Goal: Information Seeking & Learning: Learn about a topic

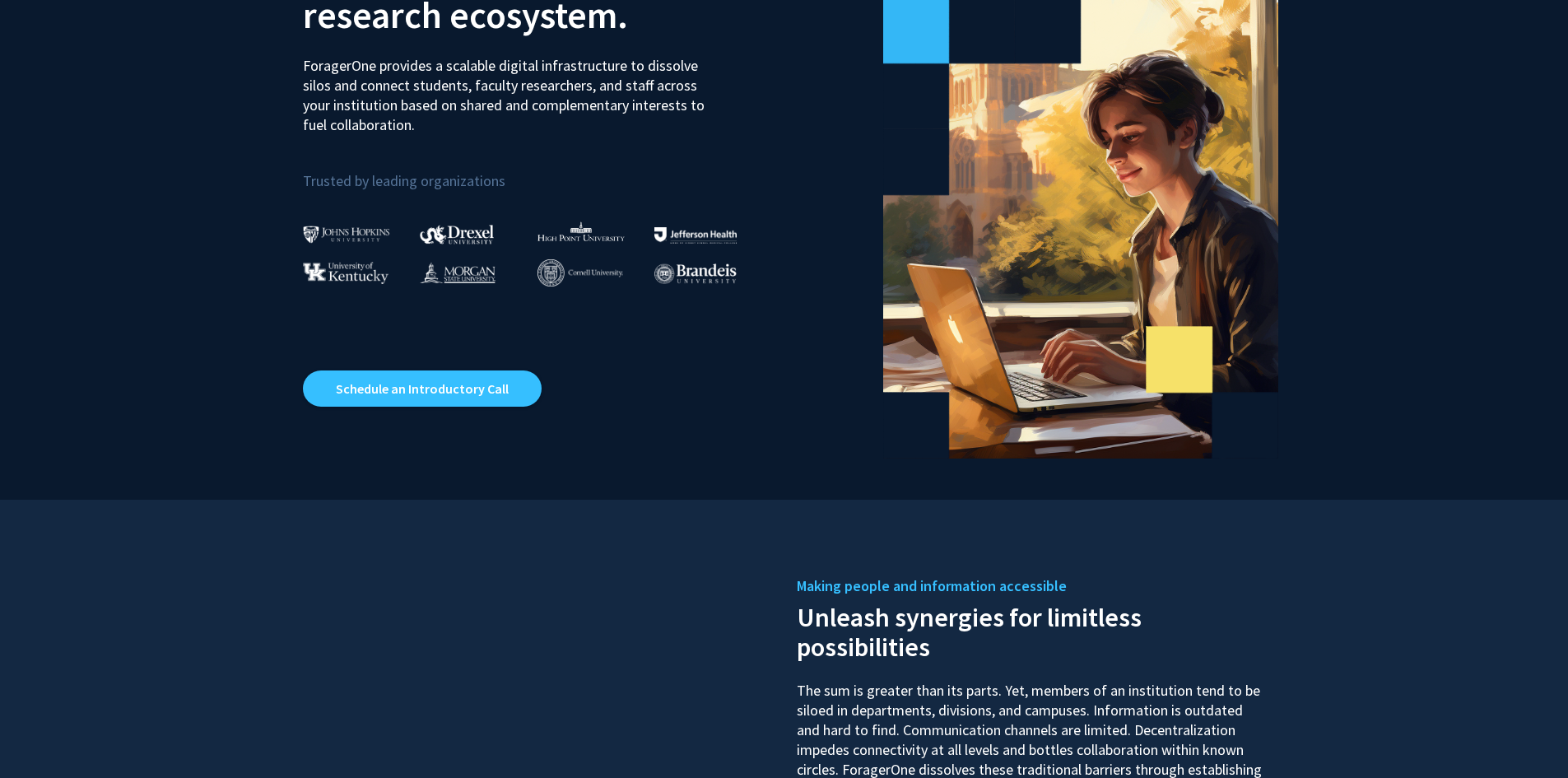
scroll to position [247, 0]
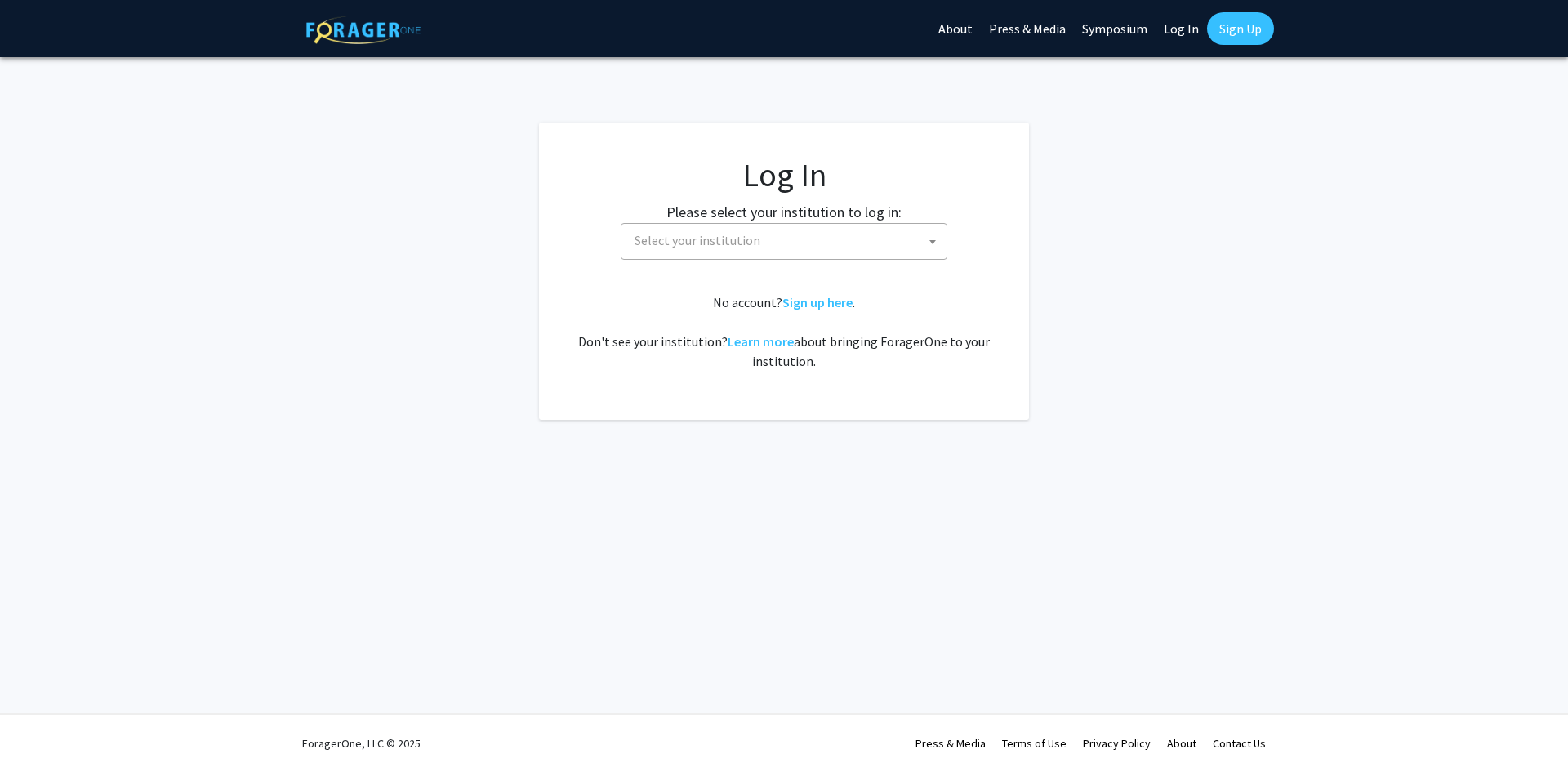
click at [683, 236] on span "Select your institution" at bounding box center [697, 240] width 126 height 17
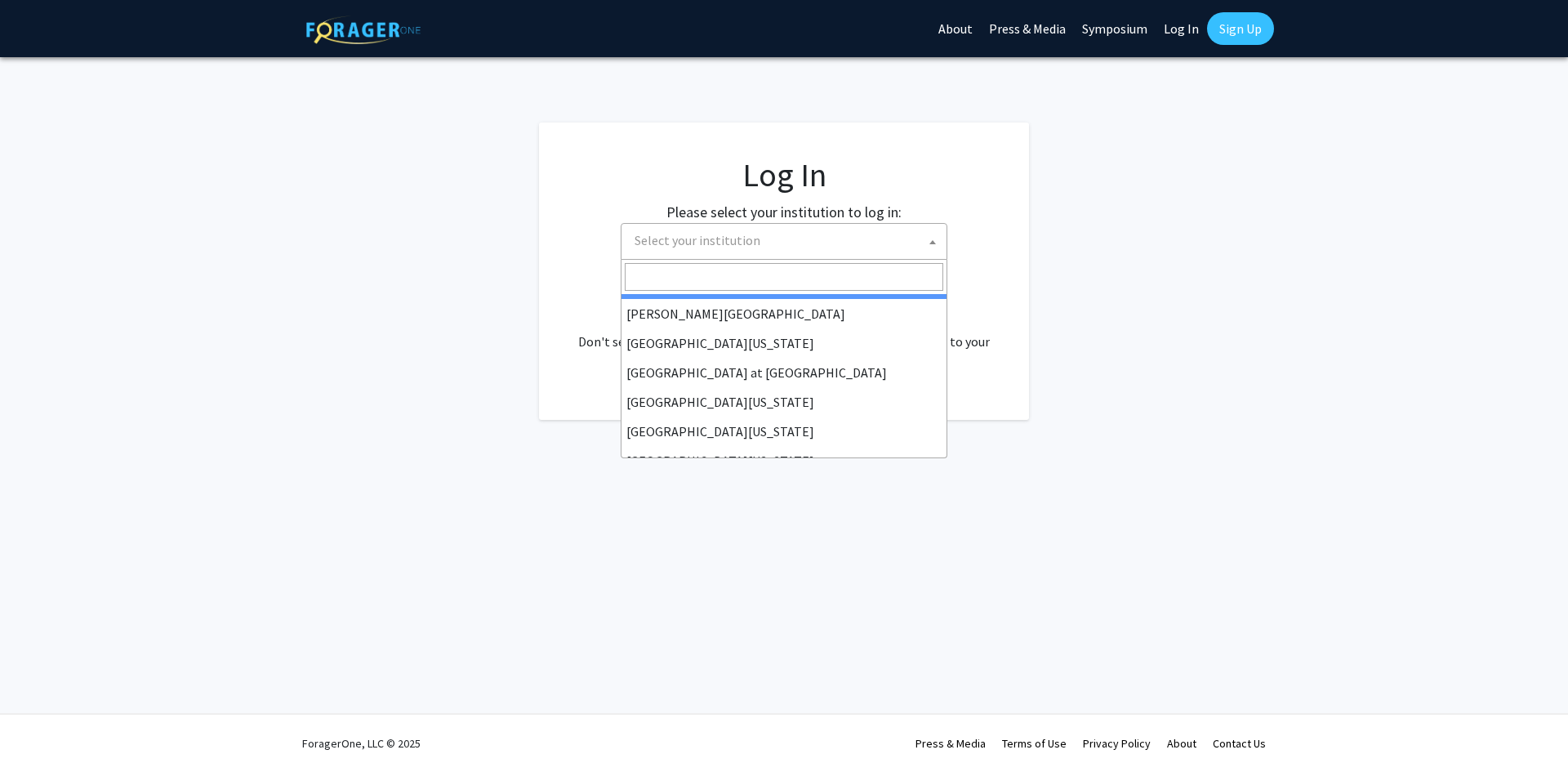
scroll to position [572, 0]
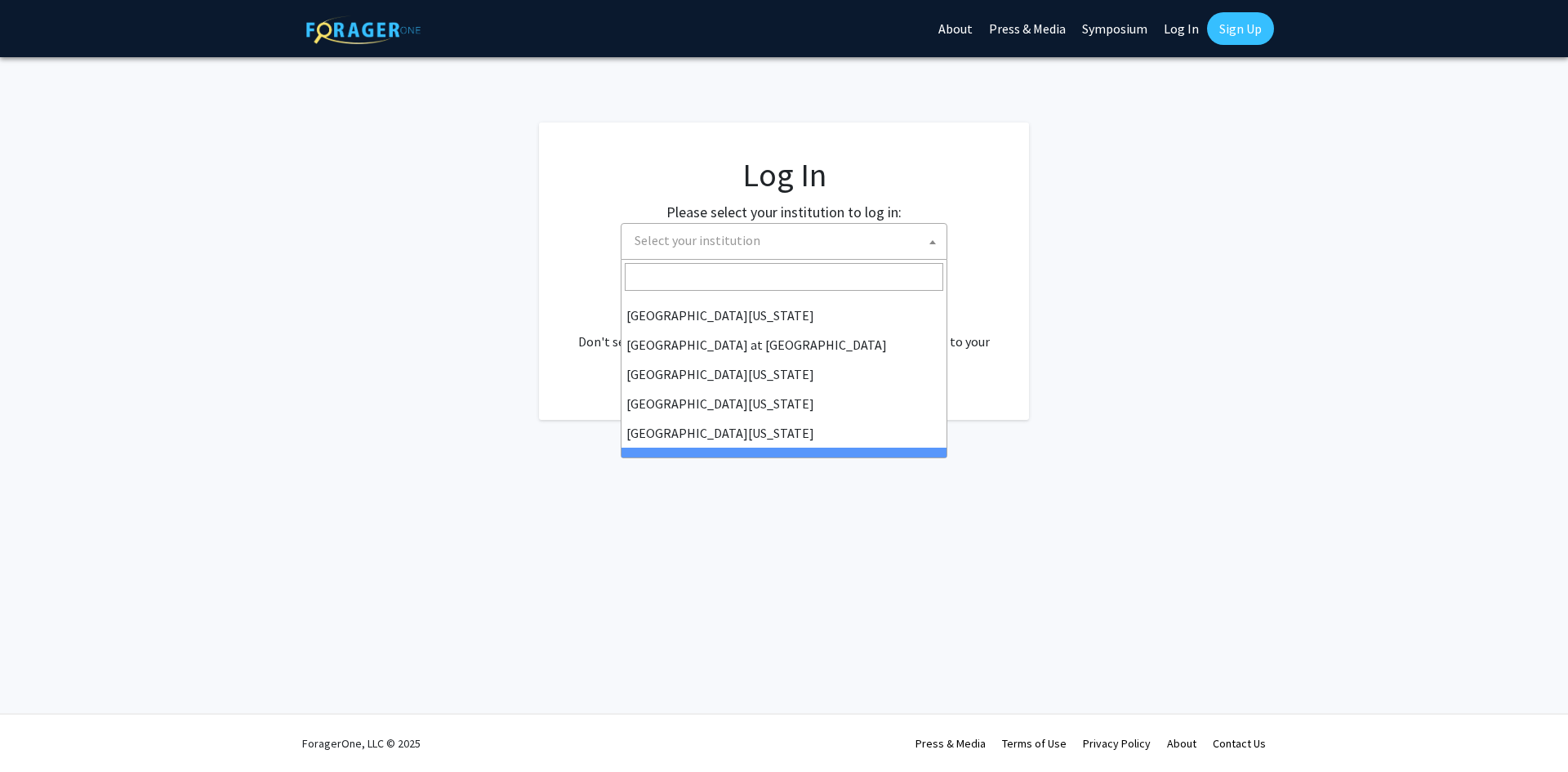
select select "21"
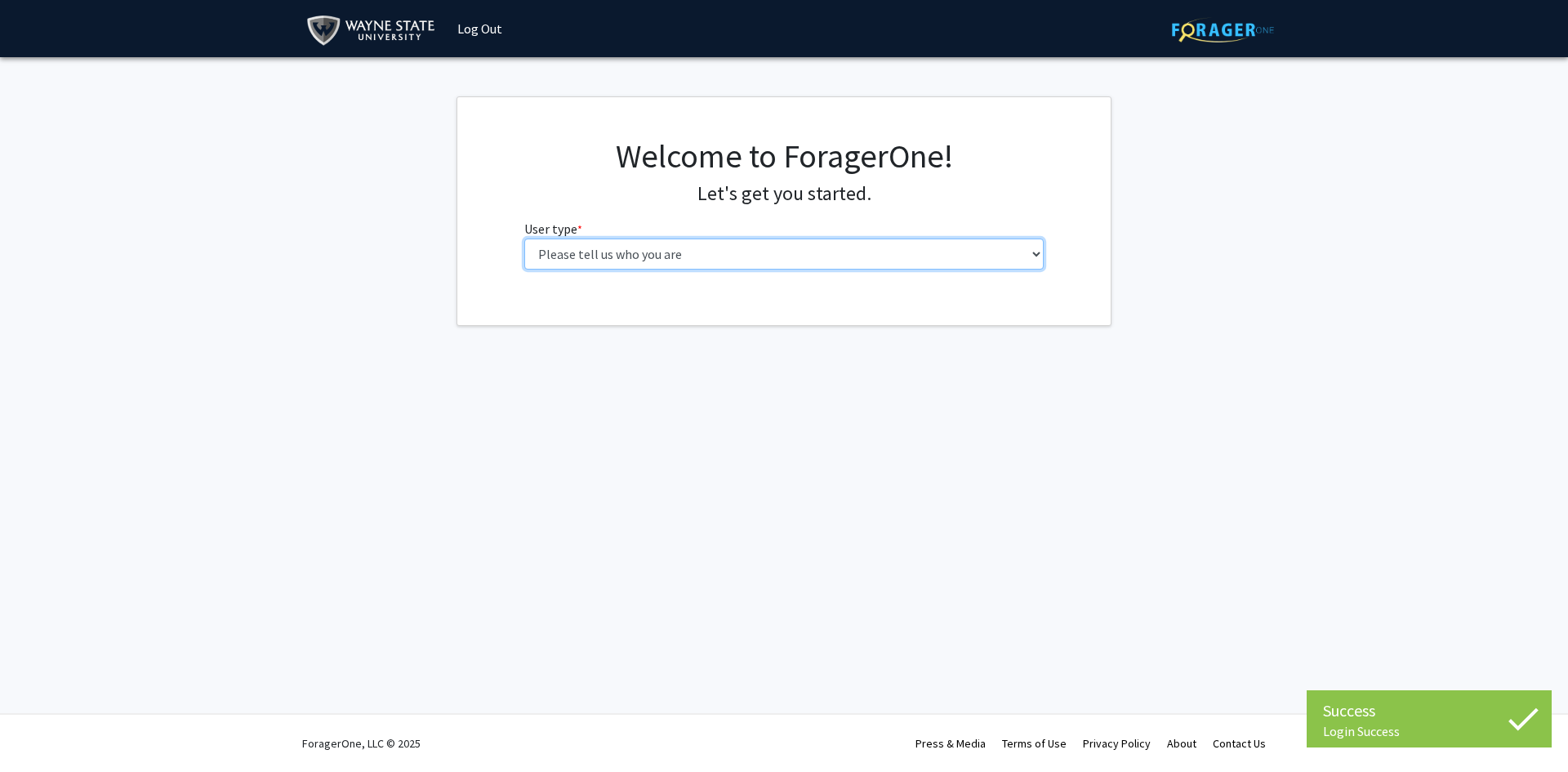
click at [627, 244] on select "Please tell us who you are Undergraduate Student Master's Student Doctoral Cand…" at bounding box center [784, 254] width 520 height 31
select select "6: adminAssistant"
click at [524, 239] on select "Please tell us who you are Undergraduate Student Master's Student Doctoral Cand…" at bounding box center [784, 254] width 520 height 31
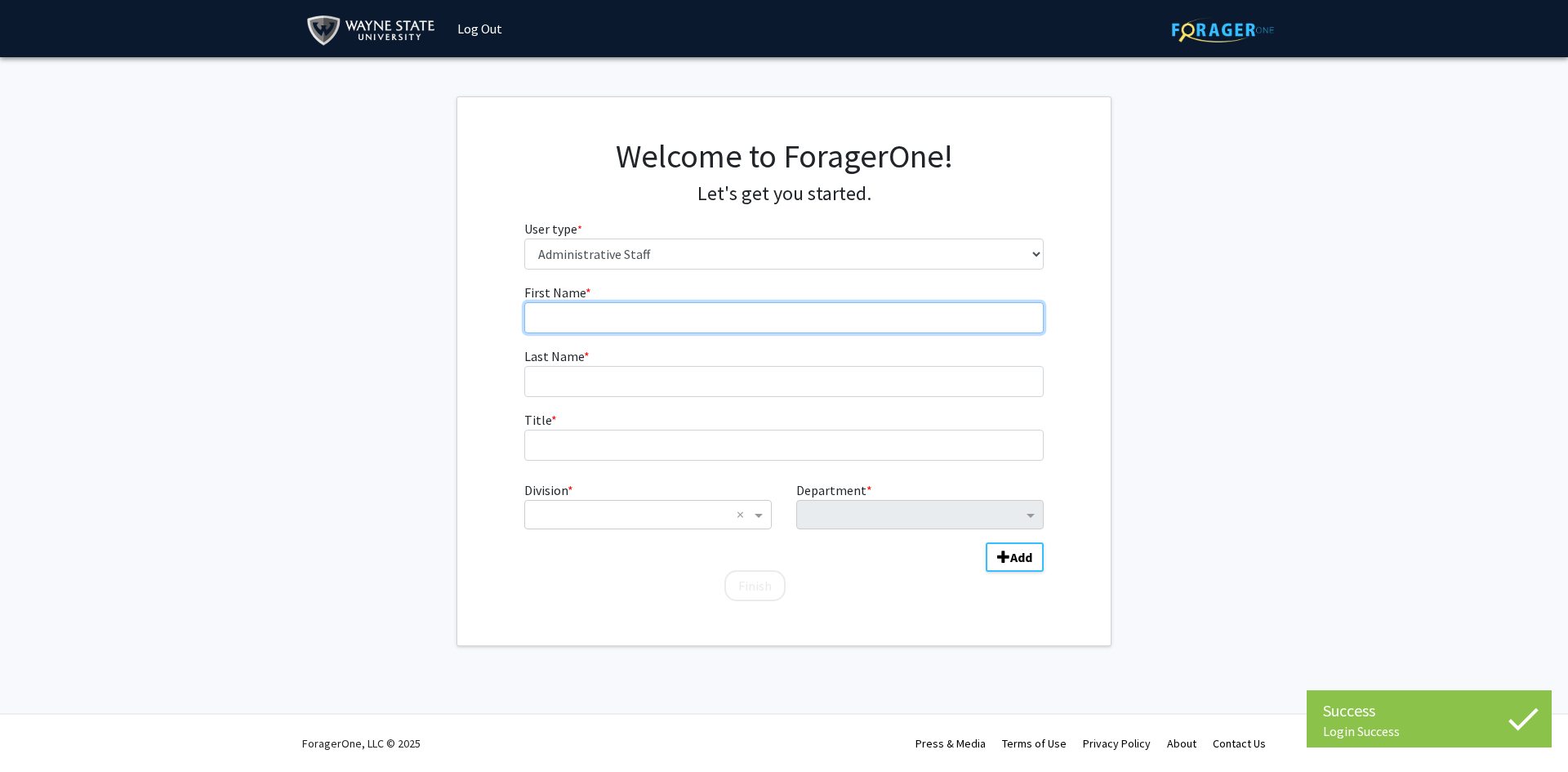
click at [606, 321] on input "First Name * required" at bounding box center [784, 317] width 520 height 31
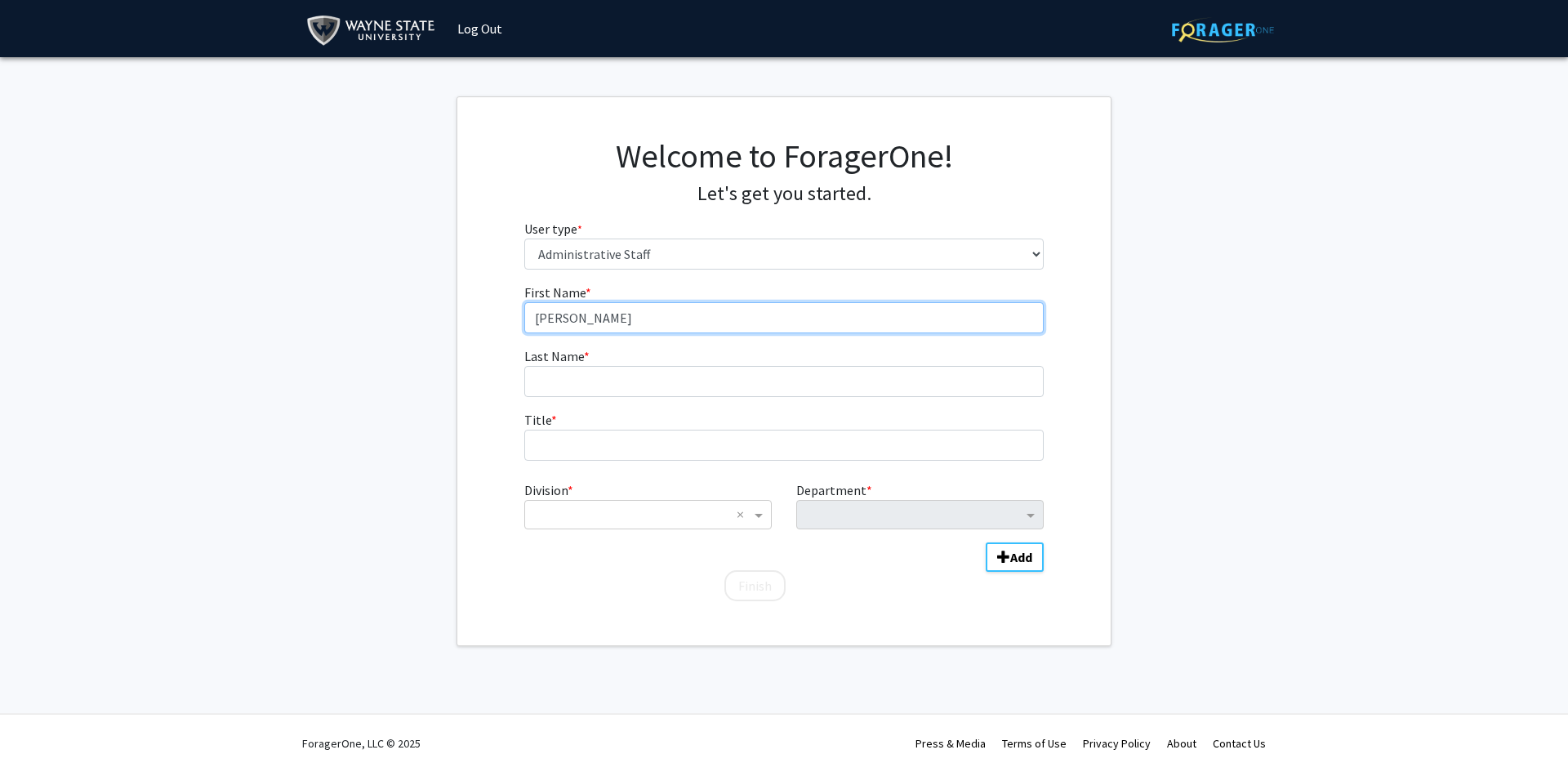
type input "Kristin"
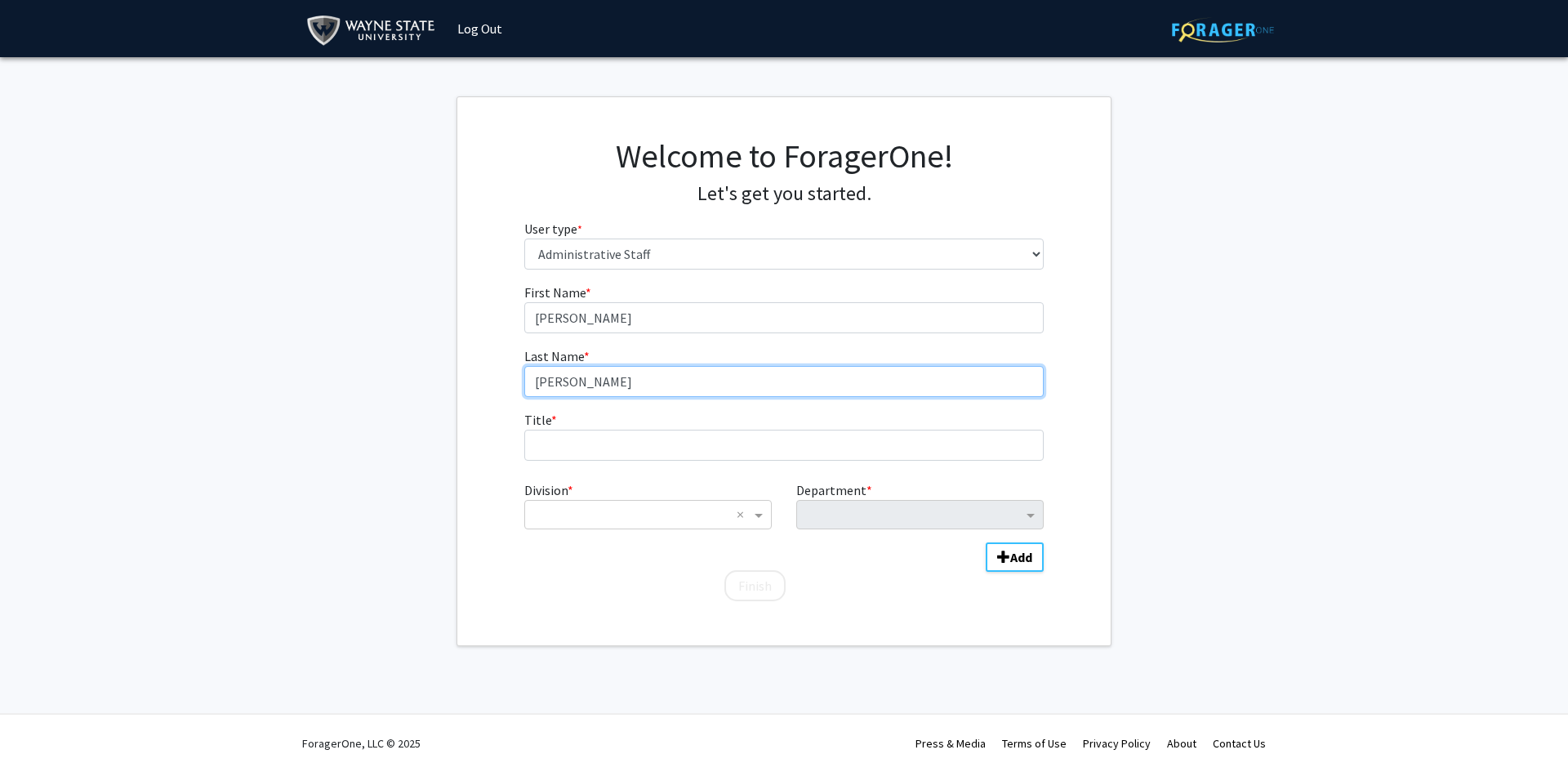
type input "Copenhaver"
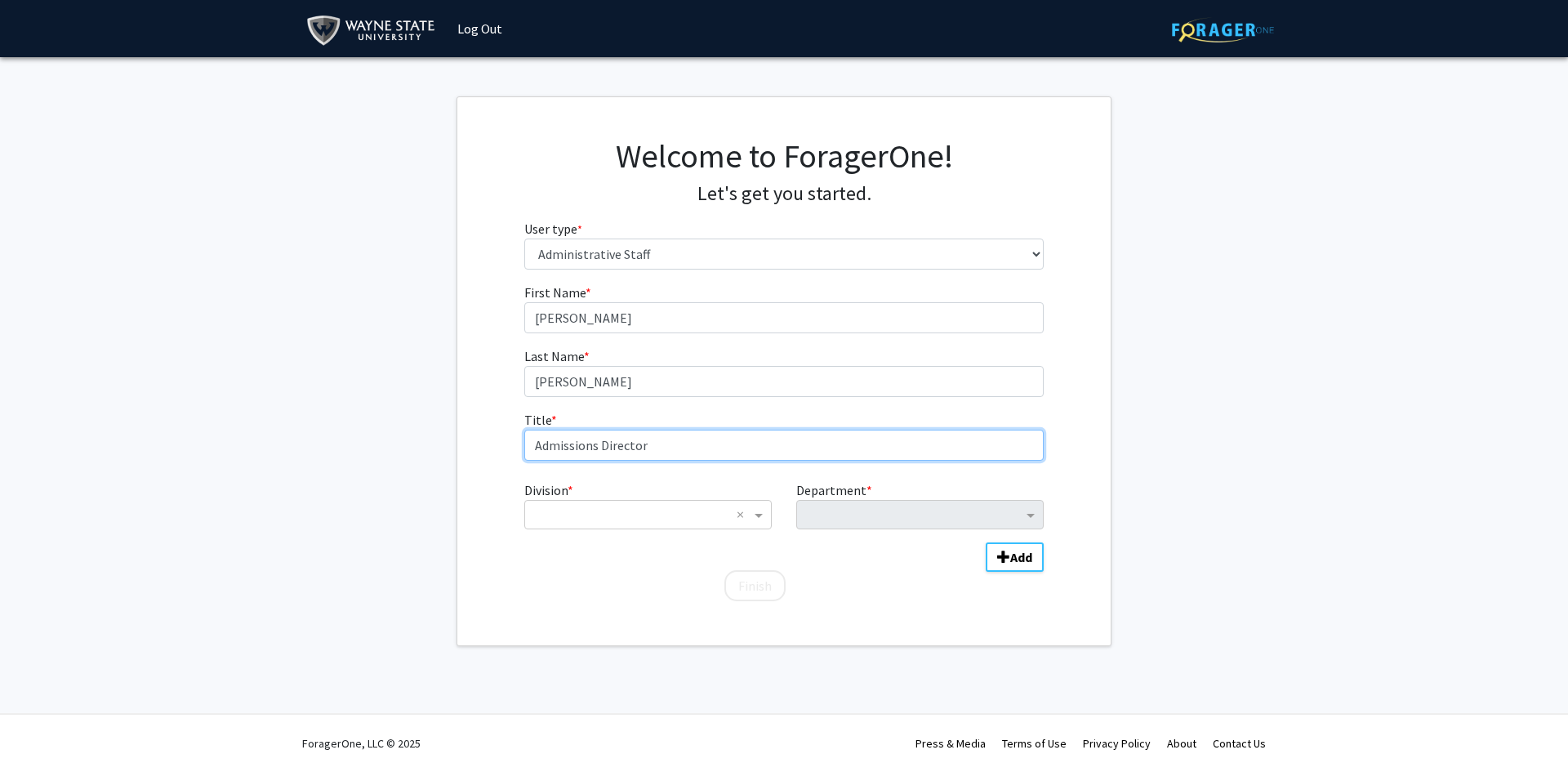
type input "Admissions Director"
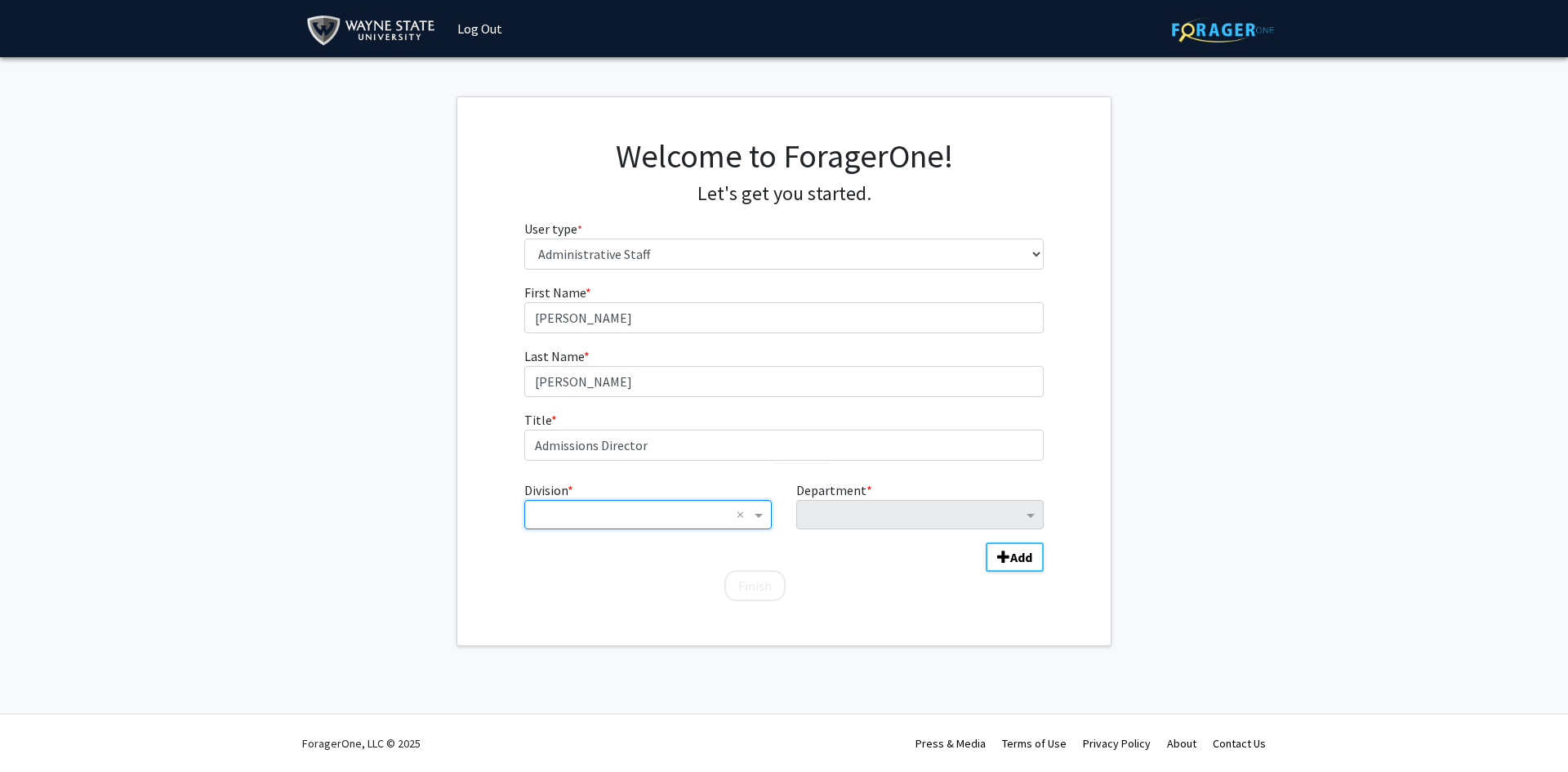
type input "M"
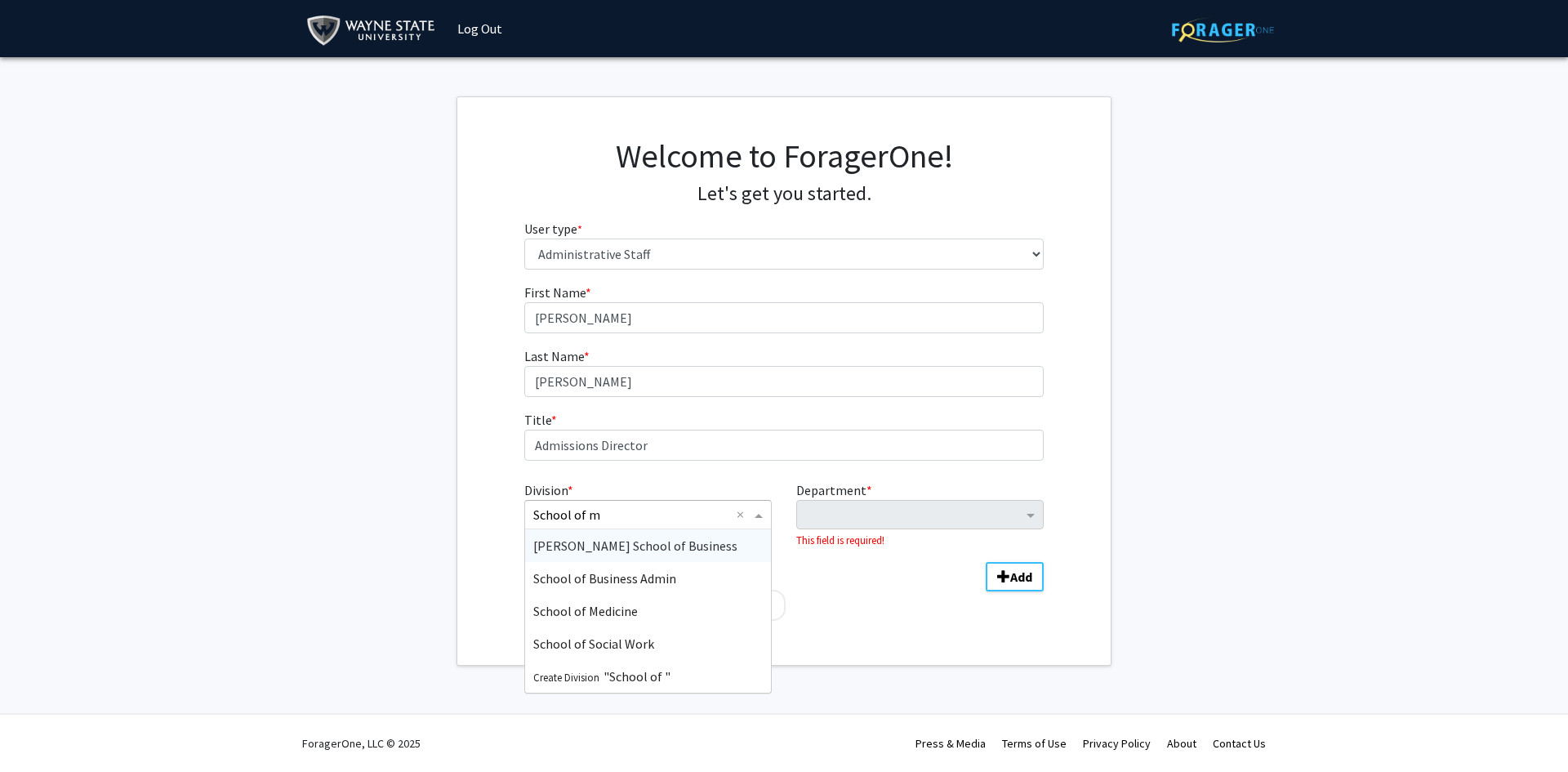
type input "School of me"
click at [594, 533] on div "School of Medicine" at bounding box center [648, 545] width 246 height 32
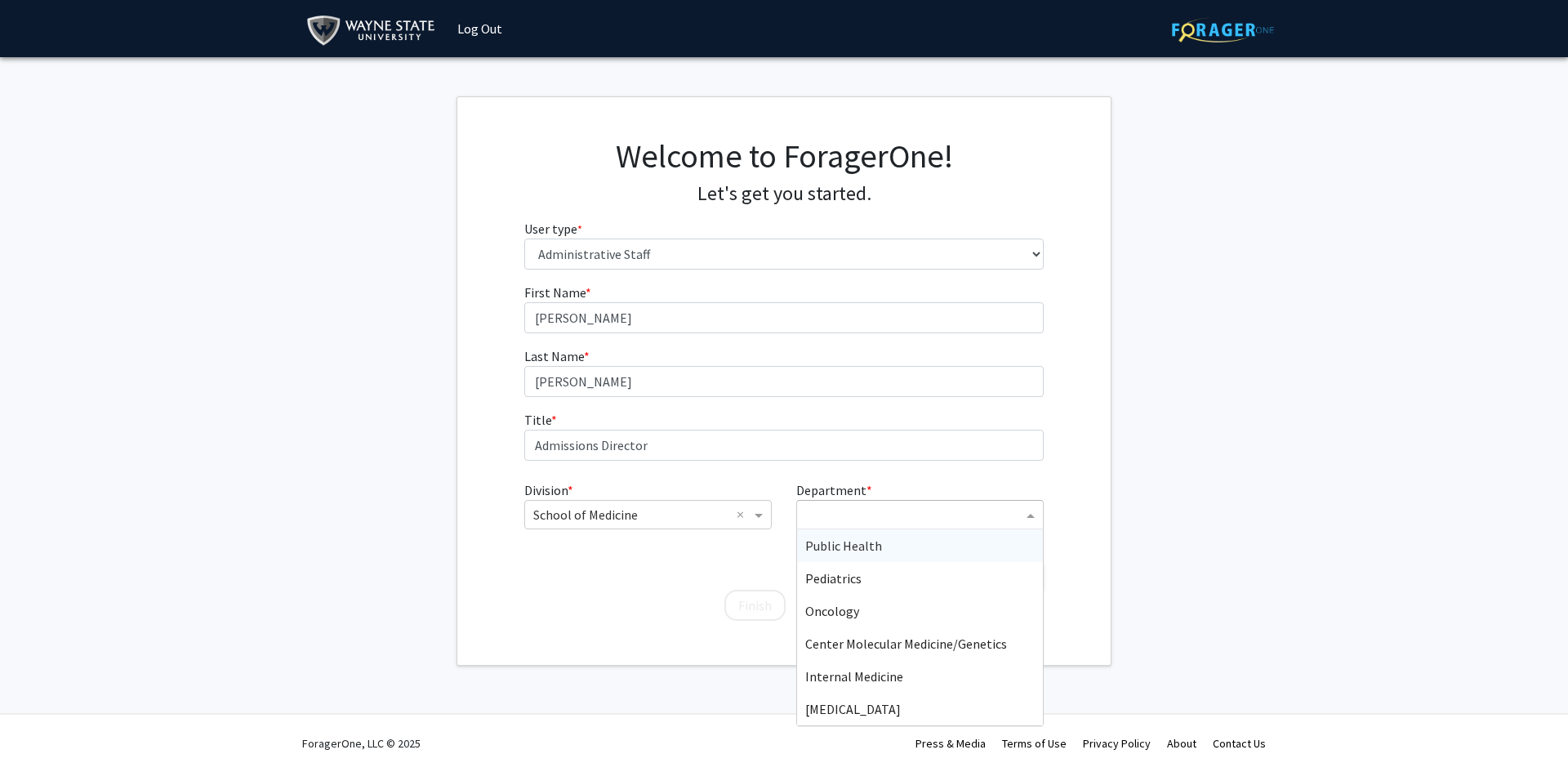
click at [879, 510] on input "Department" at bounding box center [914, 516] width 217 height 19
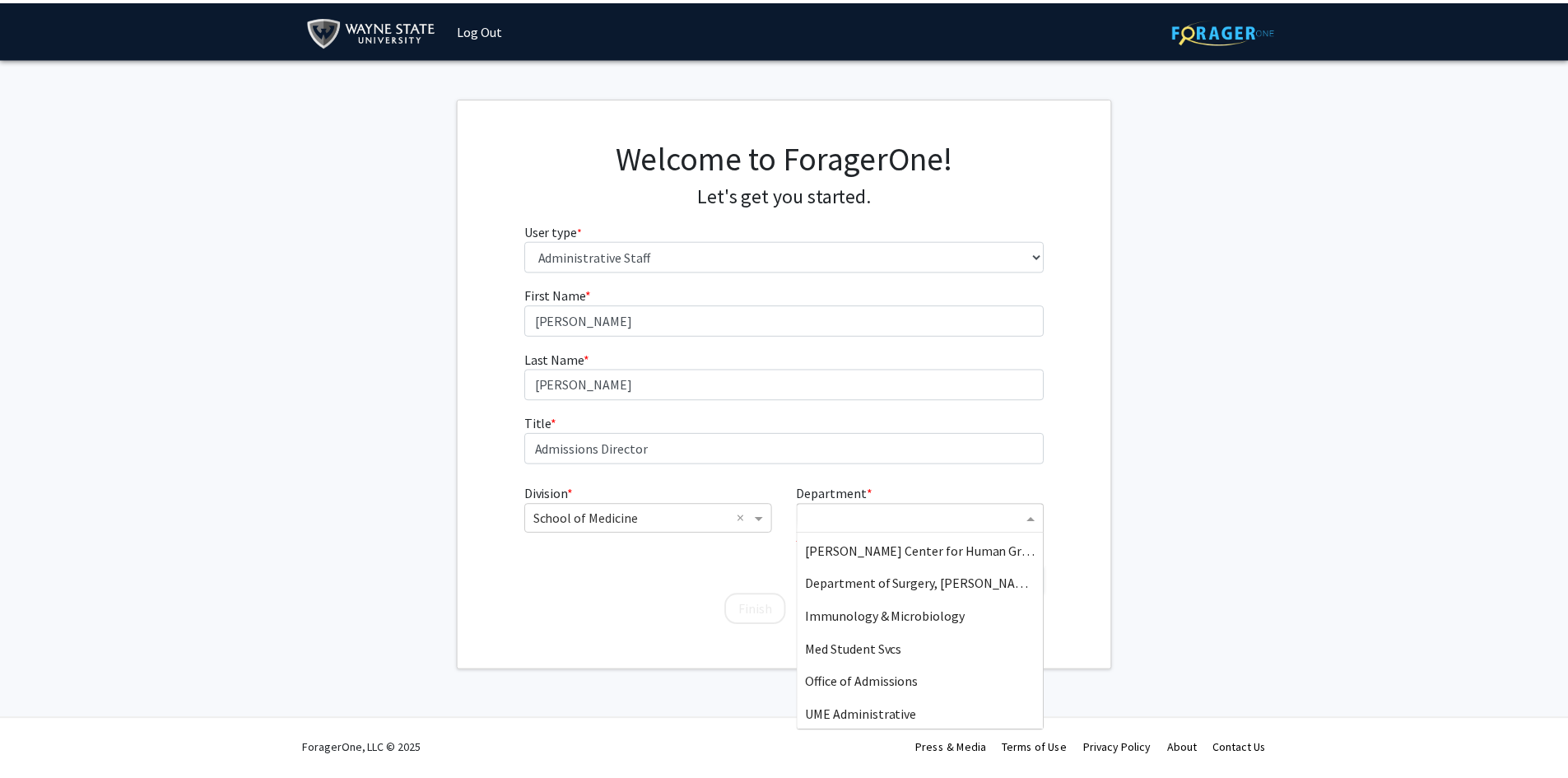
scroll to position [1646, 0]
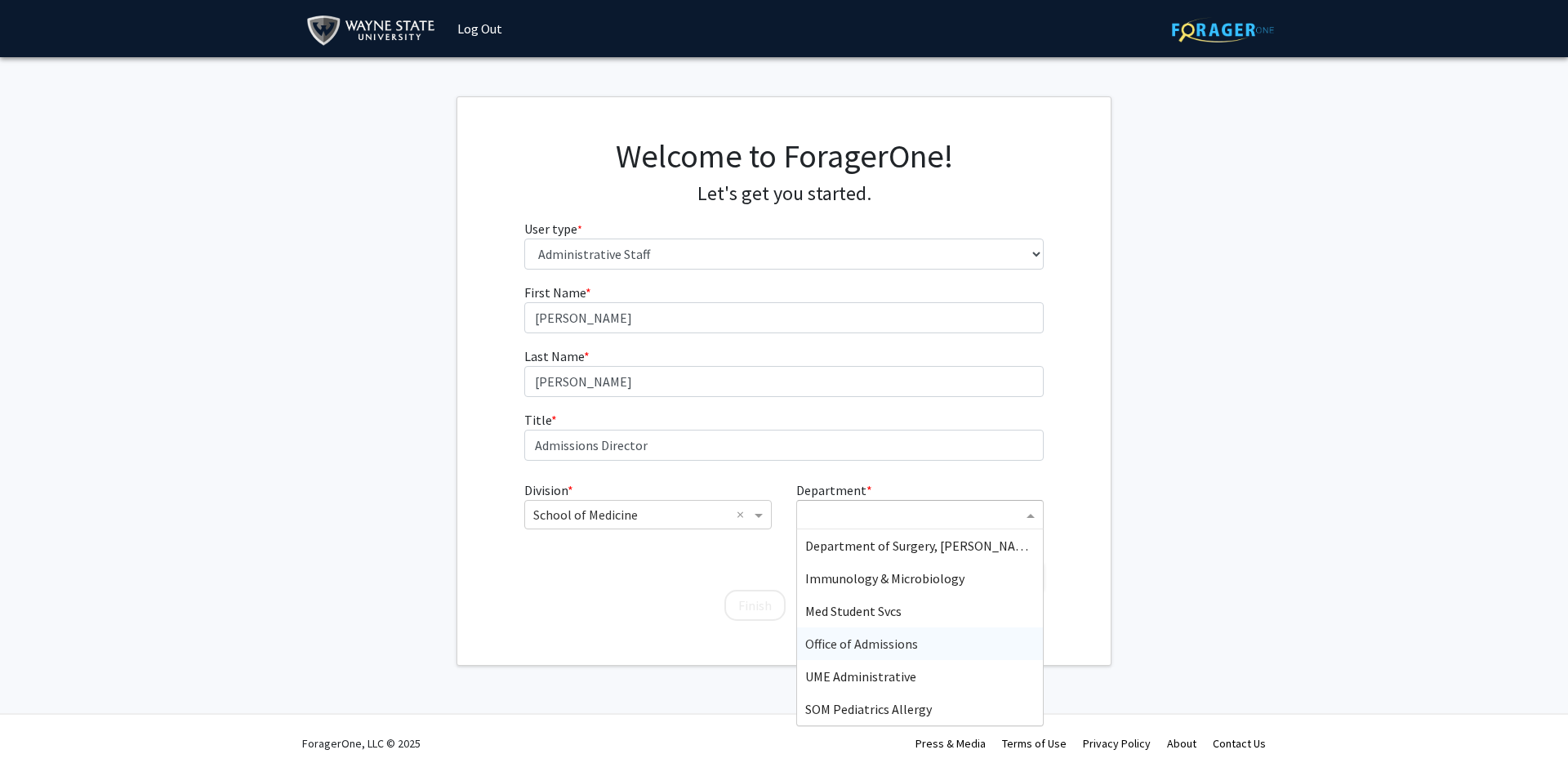
click at [871, 647] on span "Office of Admissions" at bounding box center [862, 643] width 112 height 17
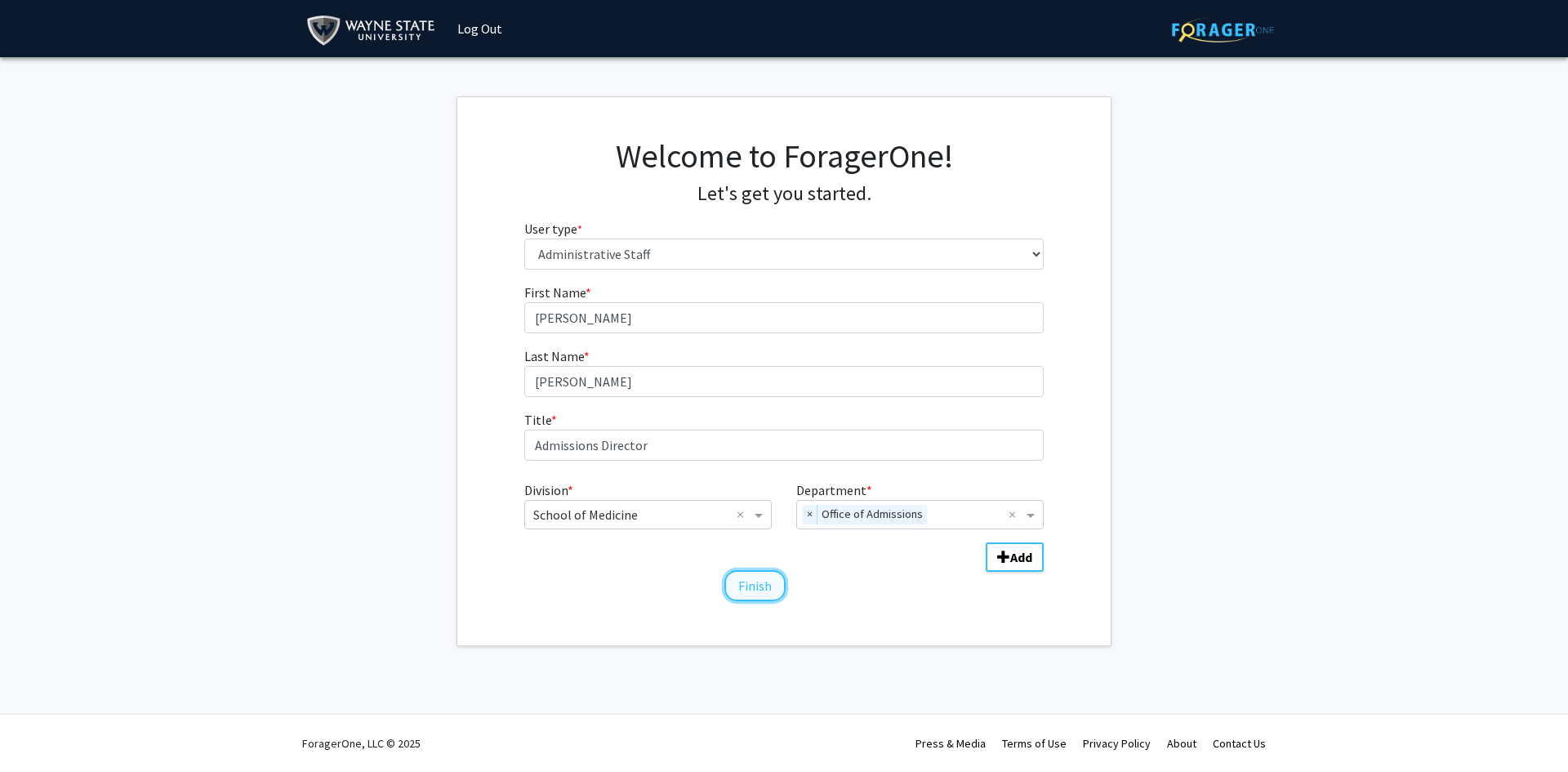
click at [746, 582] on button "Finish" at bounding box center [755, 585] width 61 height 31
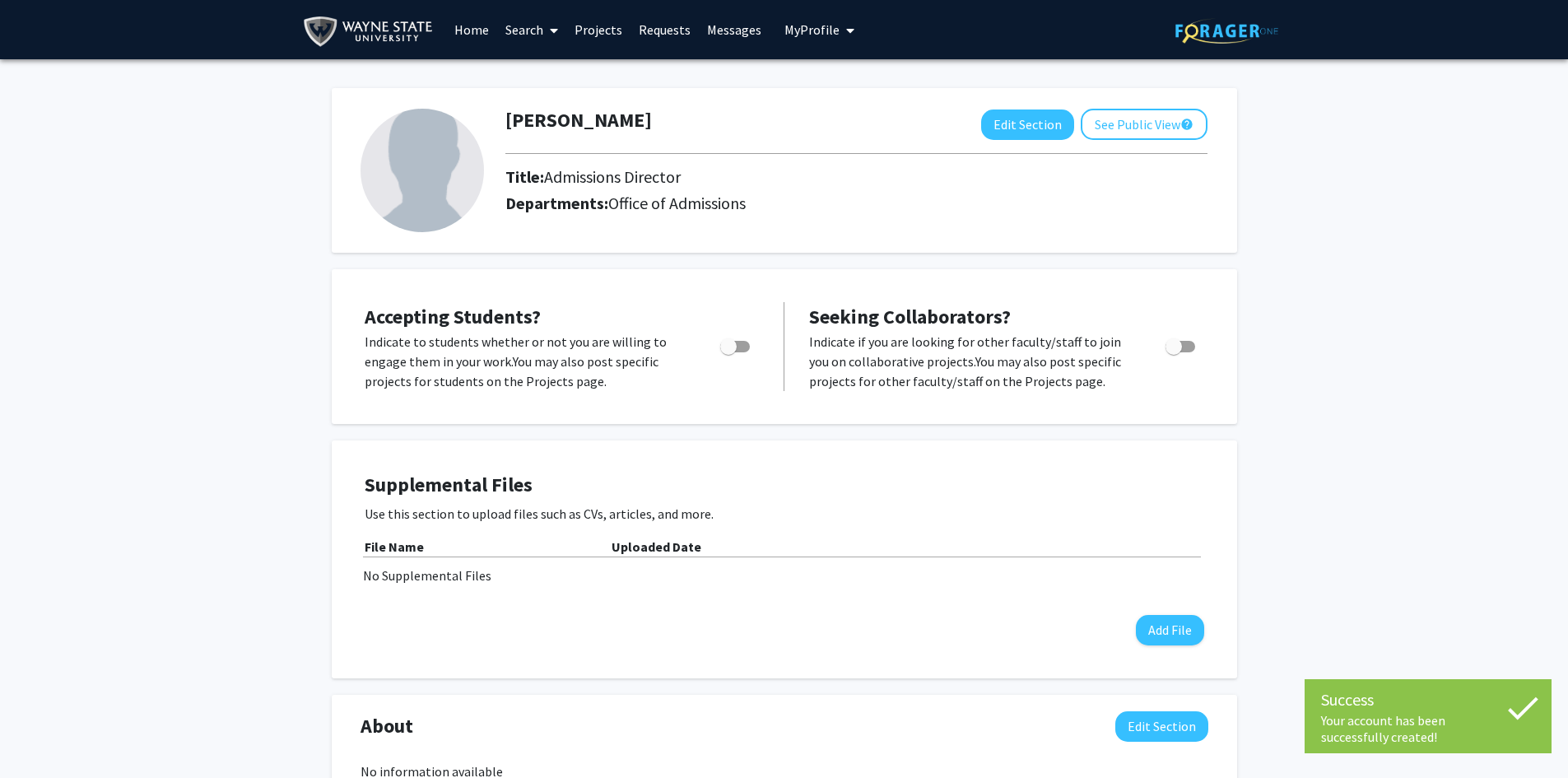
click at [1311, 408] on div "Kristin Copenhaver Edit Section See Public View help Title: Admissions Director…" at bounding box center [784, 635] width 1568 height 1152
click at [591, 29] on link "Projects" at bounding box center [599, 29] width 65 height 58
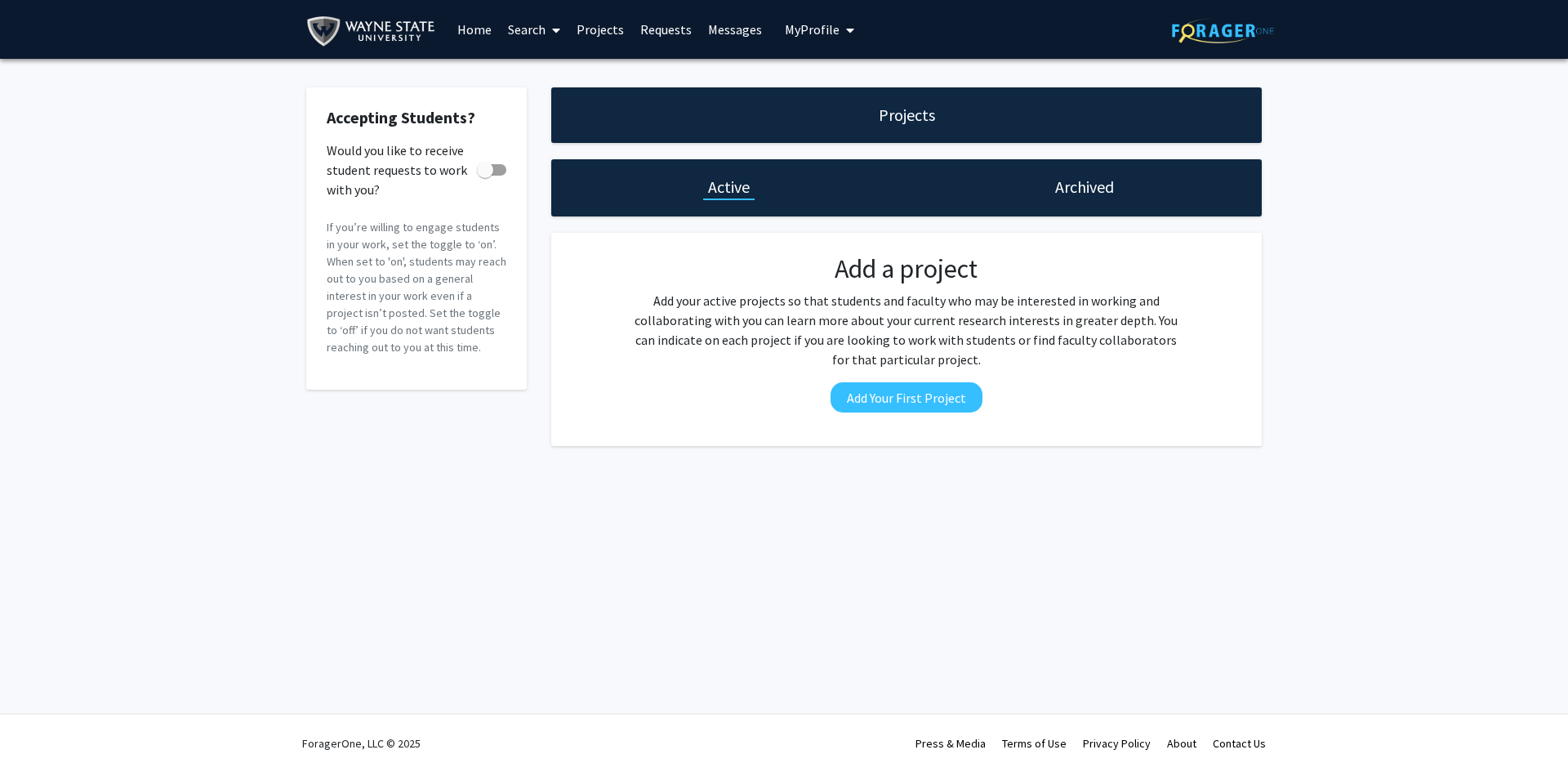
click at [470, 21] on link "Home" at bounding box center [474, 29] width 51 height 57
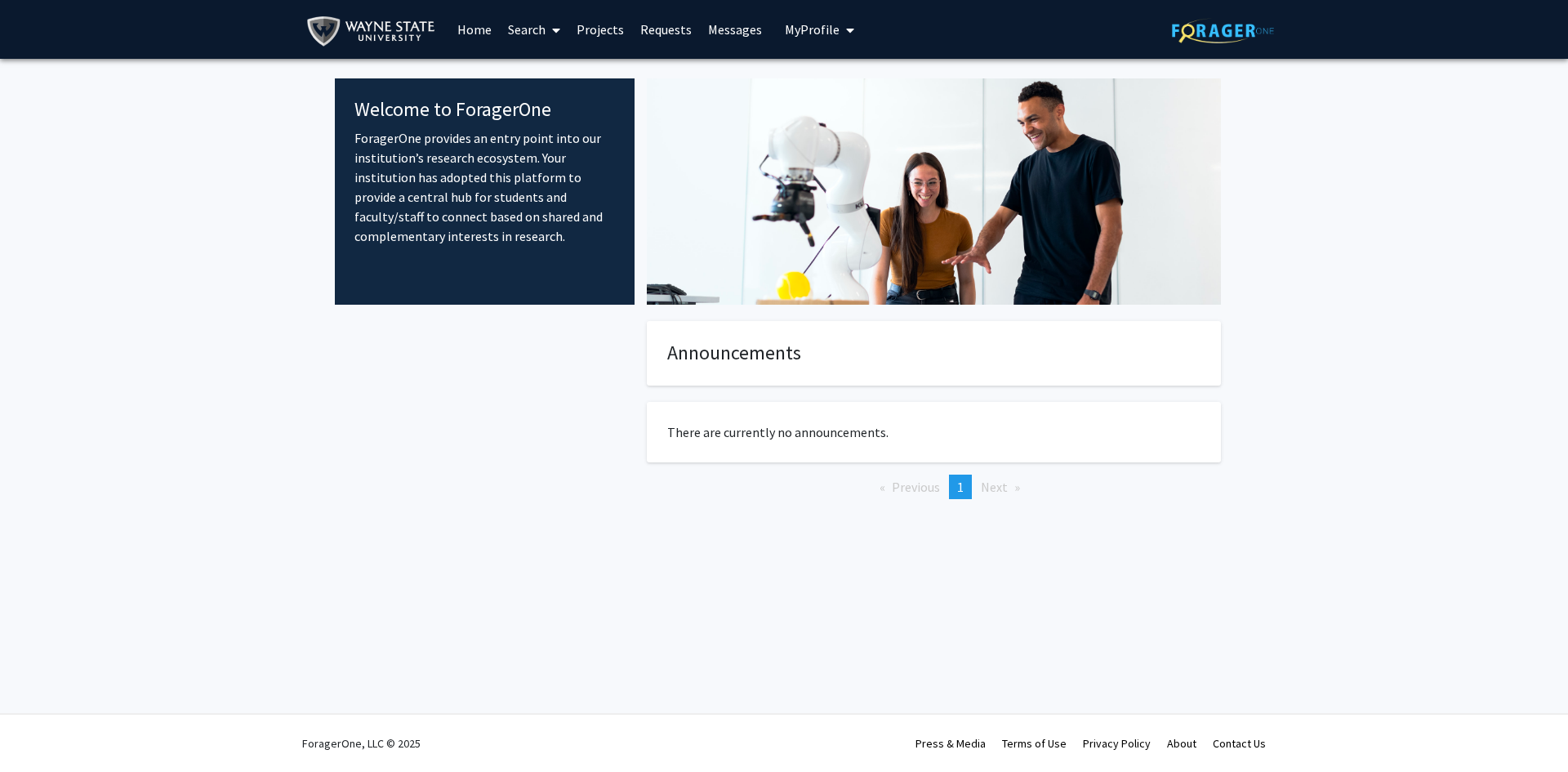
click at [528, 40] on link "Search" at bounding box center [534, 29] width 69 height 57
click at [531, 105] on span "Students" at bounding box center [549, 107] width 99 height 32
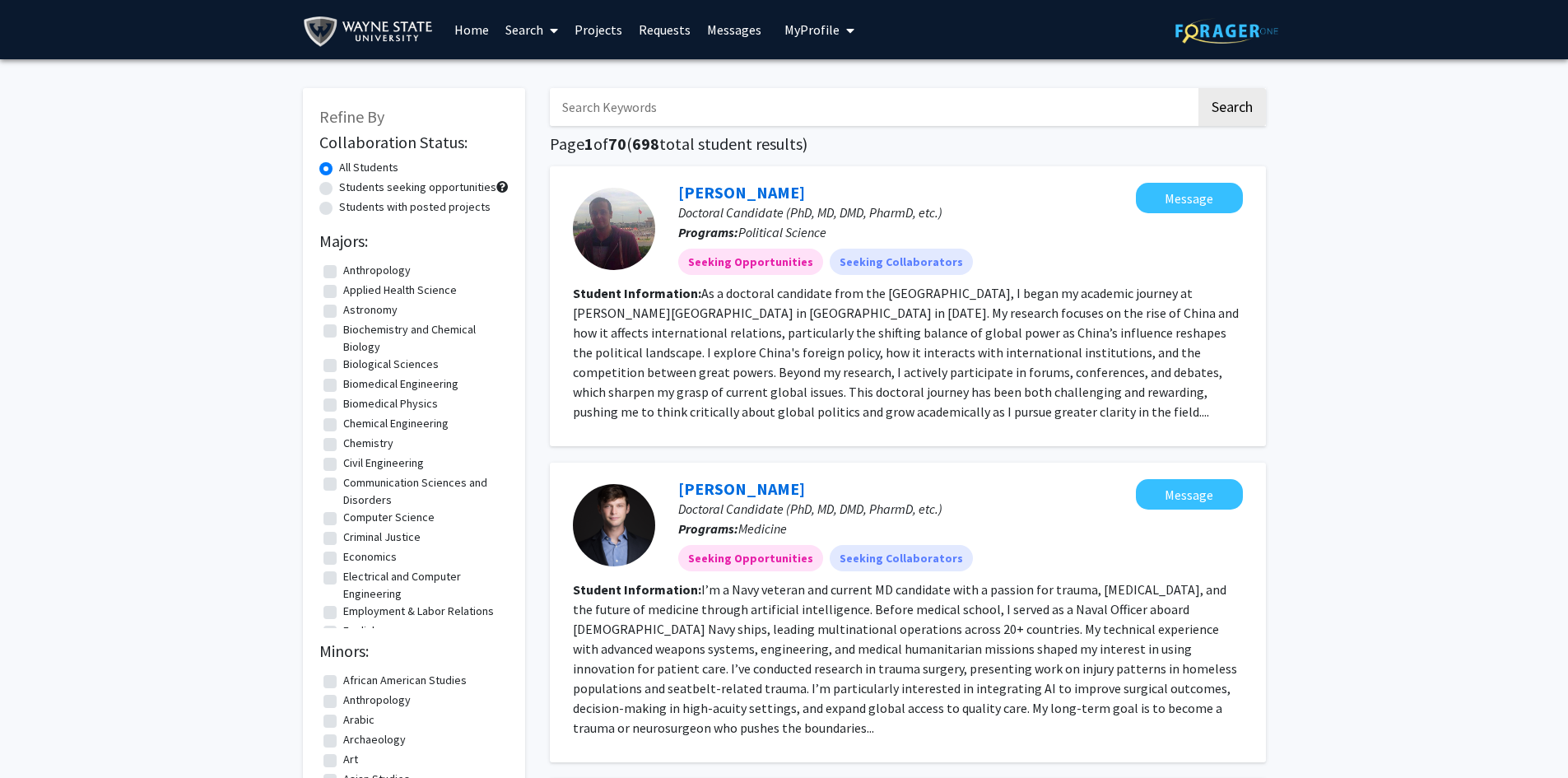
click at [536, 27] on link "Search" at bounding box center [532, 29] width 69 height 58
click at [537, 70] on span "Faculty/Staff" at bounding box center [558, 75] width 121 height 33
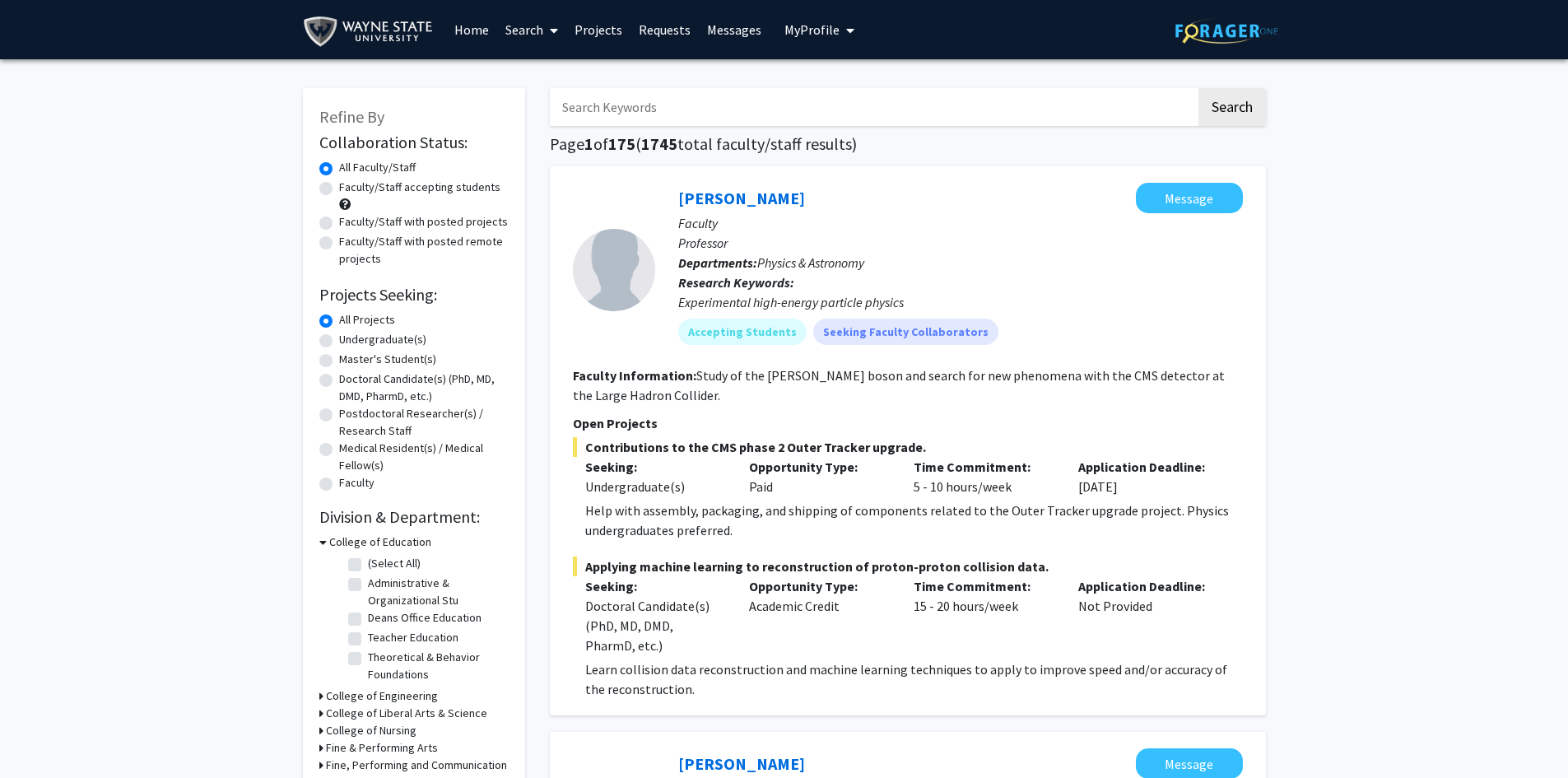
click at [339, 380] on label "Doctoral Candidate(s) (PhD, MD, DMD, PharmD, etc.)" at bounding box center [424, 387] width 170 height 35
click at [339, 380] on input "Doctoral Candidate(s) (PhD, MD, DMD, PharmD, etc.)" at bounding box center [344, 375] width 11 height 11
radio input "true"
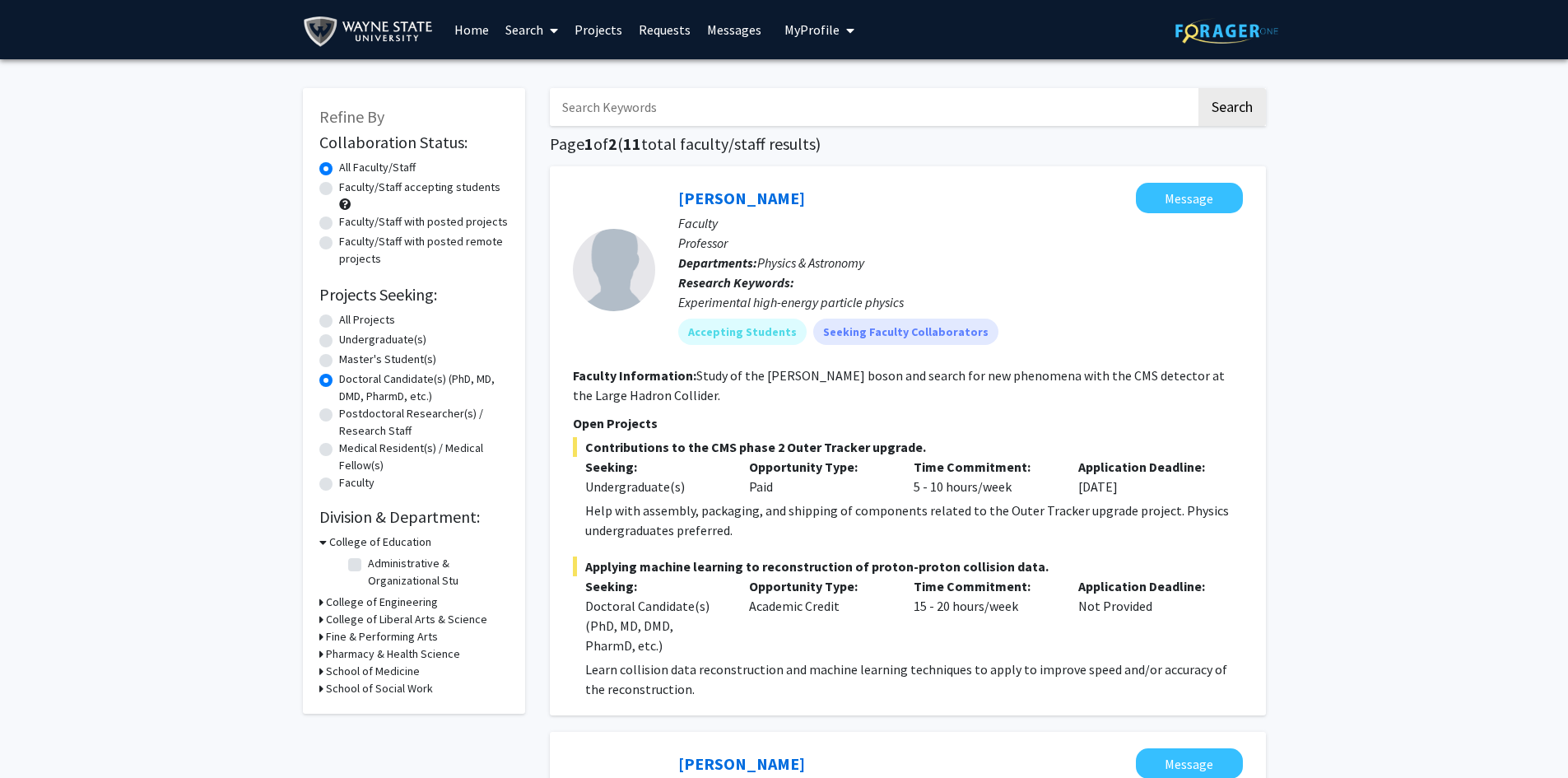
click at [339, 189] on label "Faculty/Staff accepting students" at bounding box center [420, 188] width 161 height 18
click at [339, 189] on input "Faculty/Staff accepting students" at bounding box center [344, 184] width 11 height 11
radio input "true"
click at [339, 222] on label "Faculty/Staff with posted projects" at bounding box center [423, 222] width 169 height 18
click at [339, 222] on input "Faculty/Staff with posted projects" at bounding box center [344, 219] width 11 height 11
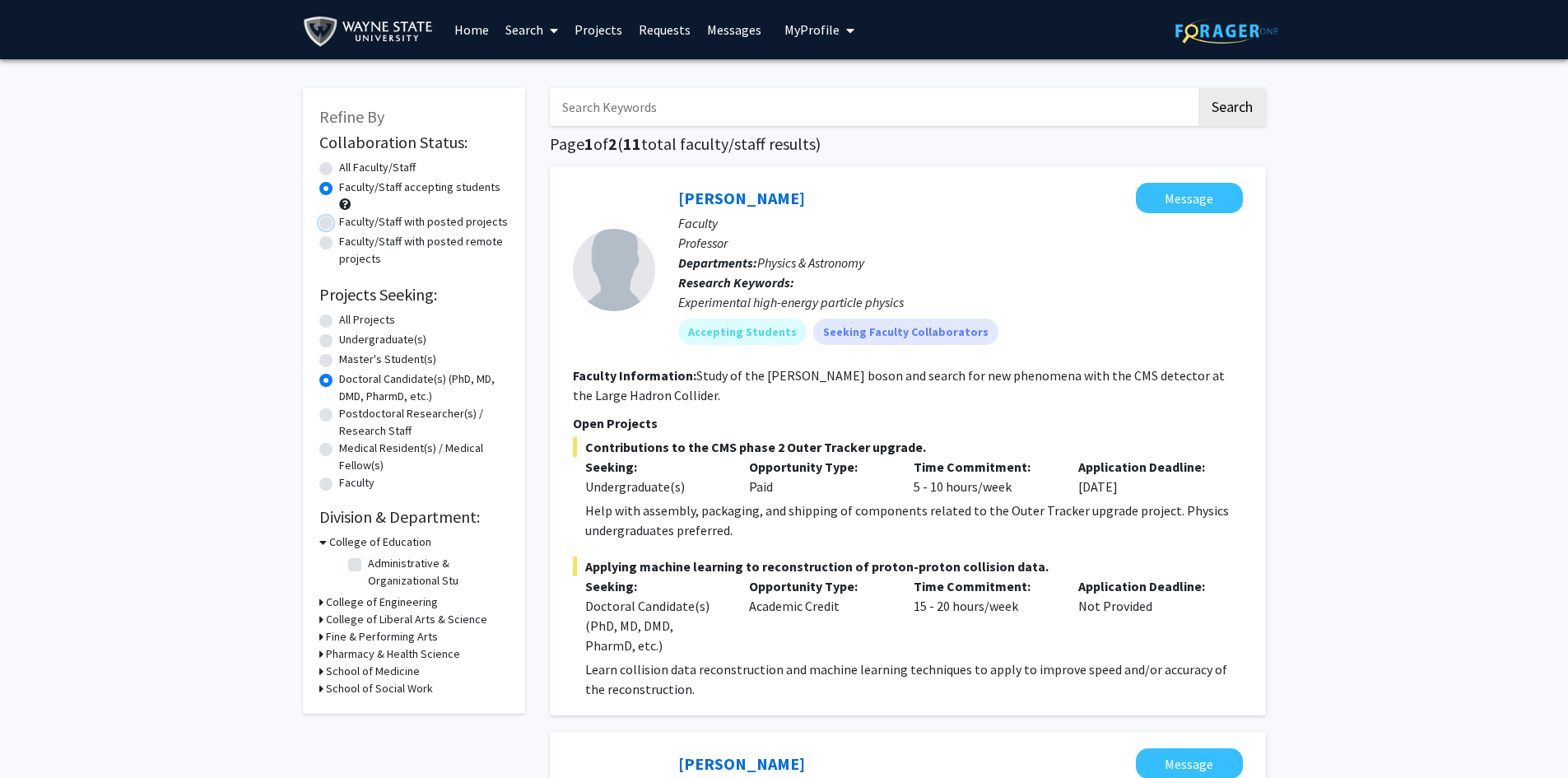
radio input "true"
click at [339, 358] on label "Master's Student(s)" at bounding box center [388, 359] width 97 height 18
click at [339, 358] on input "Master's Student(s)" at bounding box center [344, 356] width 11 height 11
radio input "true"
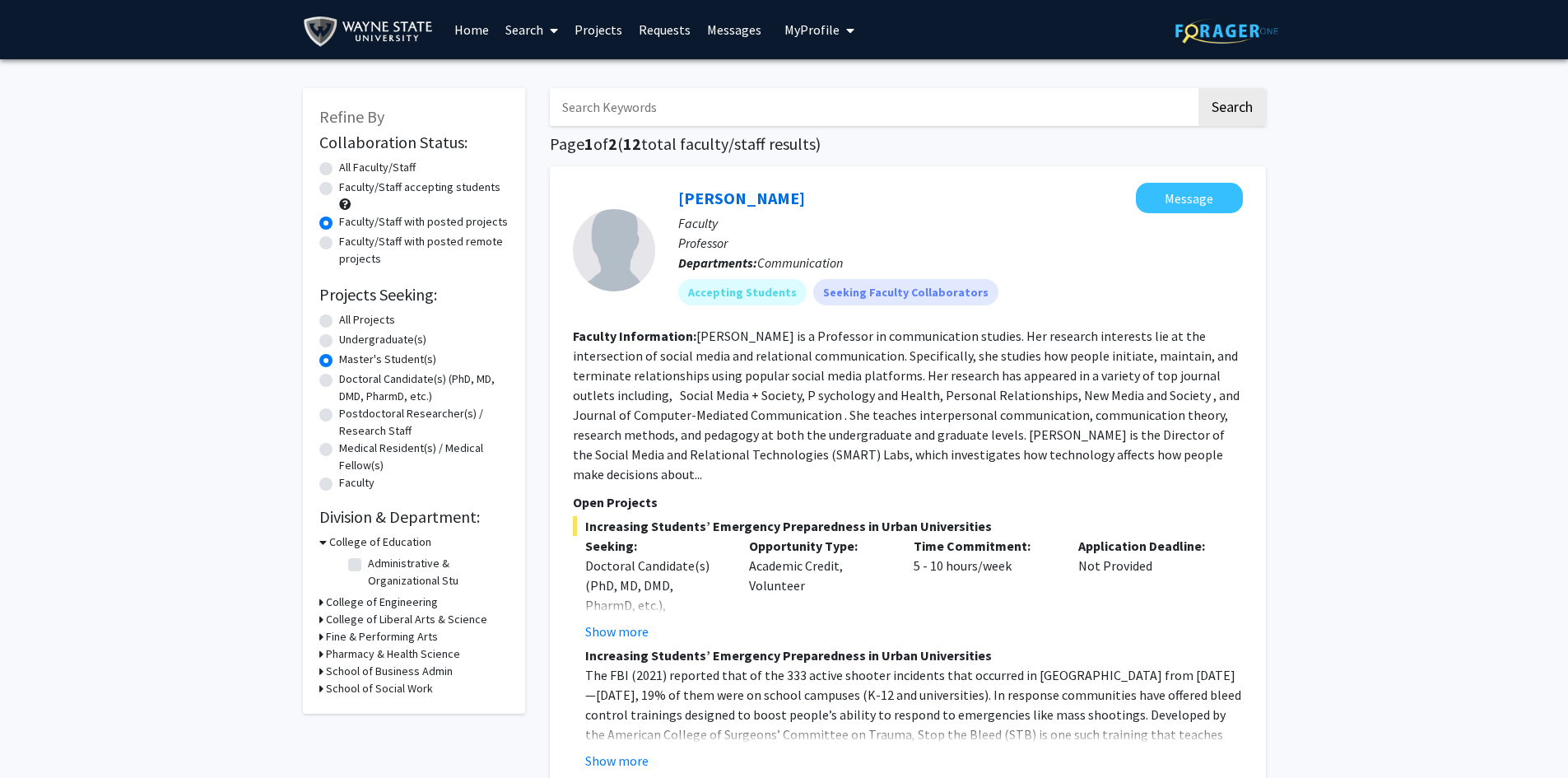
click at [339, 335] on label "Undergraduate(s)" at bounding box center [382, 340] width 88 height 18
click at [339, 335] on input "Undergraduate(s)" at bounding box center [344, 336] width 11 height 11
radio input "true"
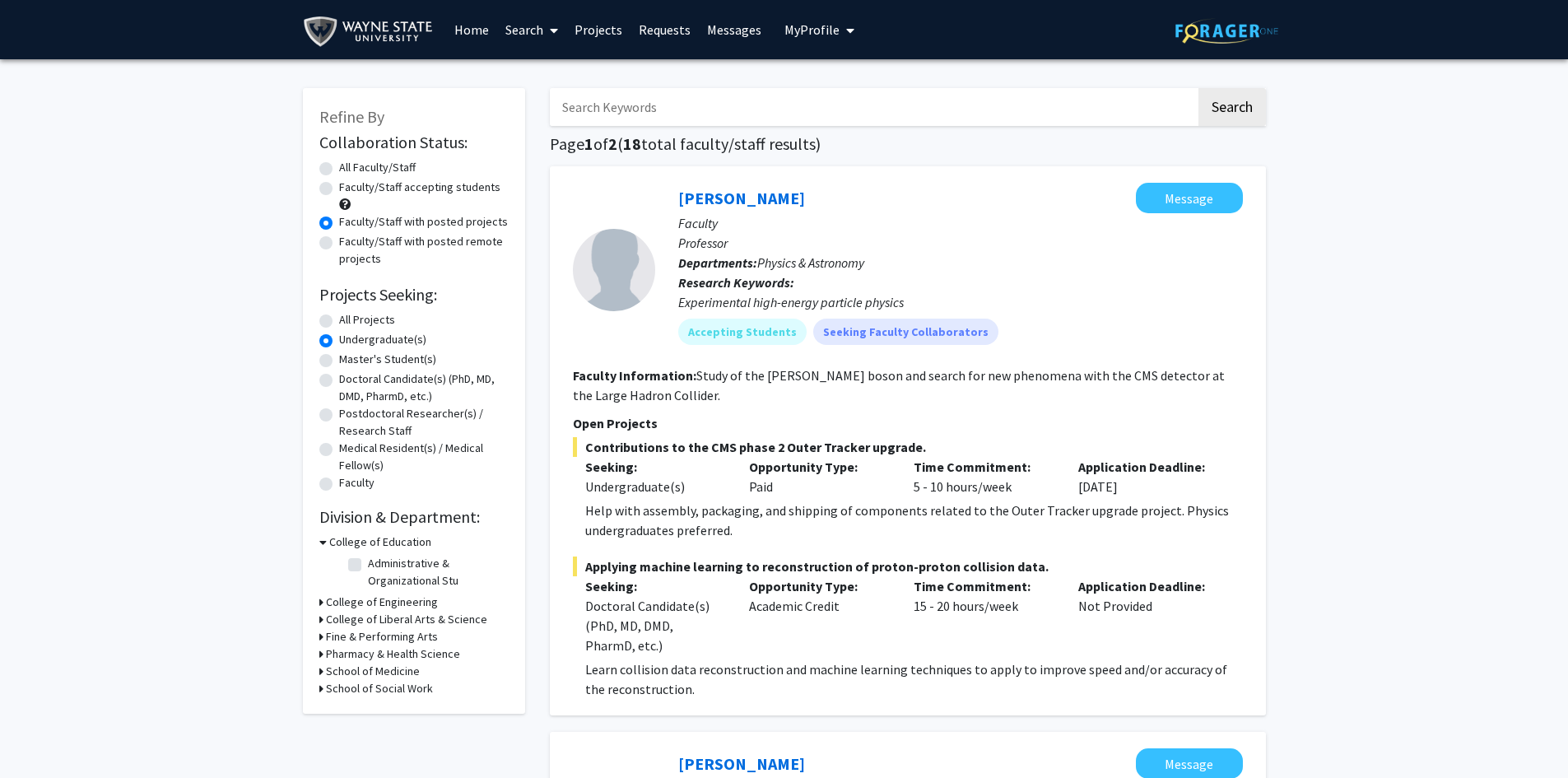
click at [339, 321] on label "All Projects" at bounding box center [367, 320] width 56 height 18
click at [339, 321] on input "All Projects" at bounding box center [344, 316] width 11 height 11
radio input "true"
click at [330, 159] on div "All Faculty/Staff" at bounding box center [414, 168] width 189 height 19
click at [339, 170] on label "All Faculty/Staff" at bounding box center [377, 167] width 76 height 18
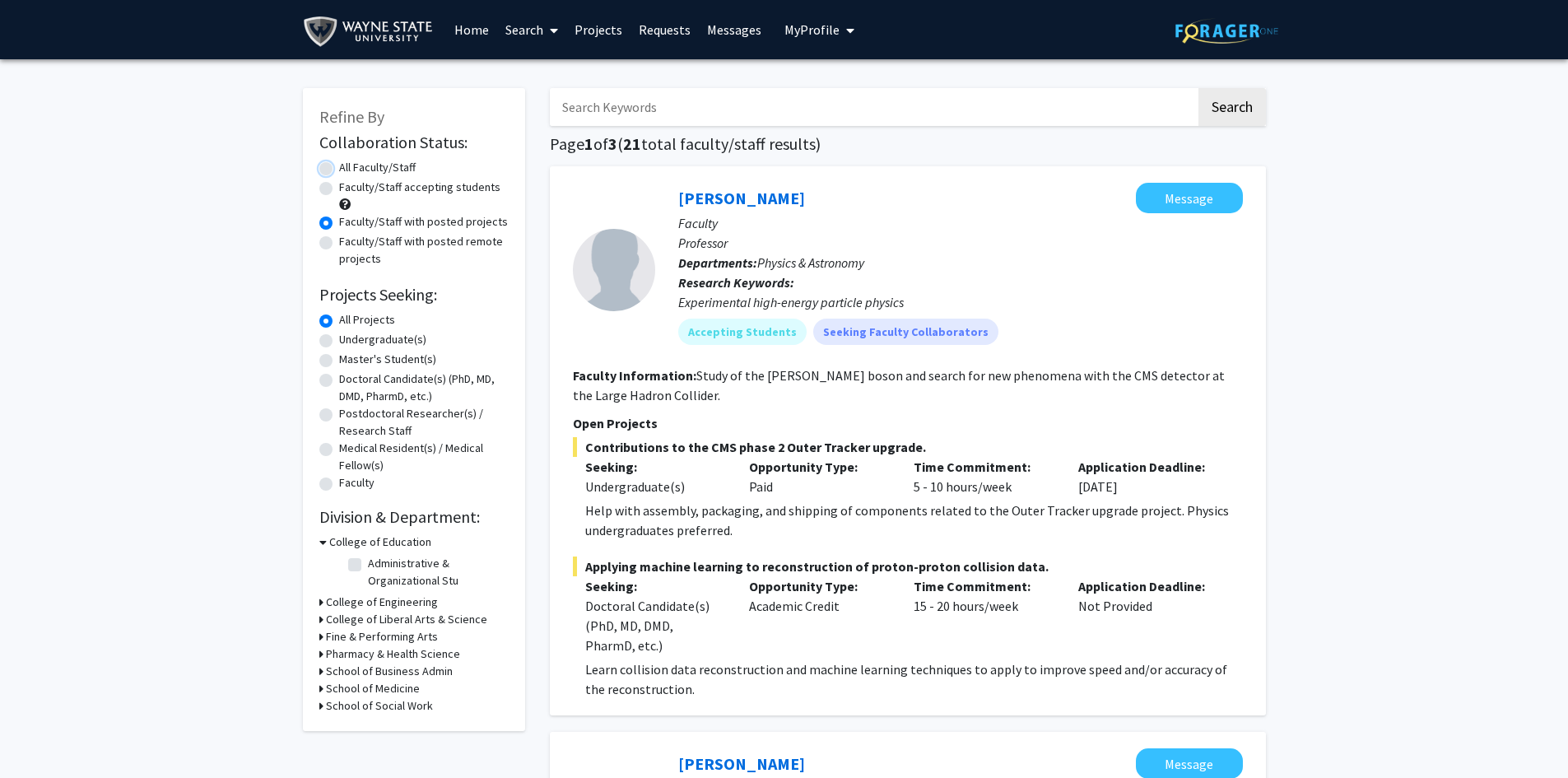
click at [339, 170] on input "All Faculty/Staff" at bounding box center [344, 164] width 11 height 11
radio input "true"
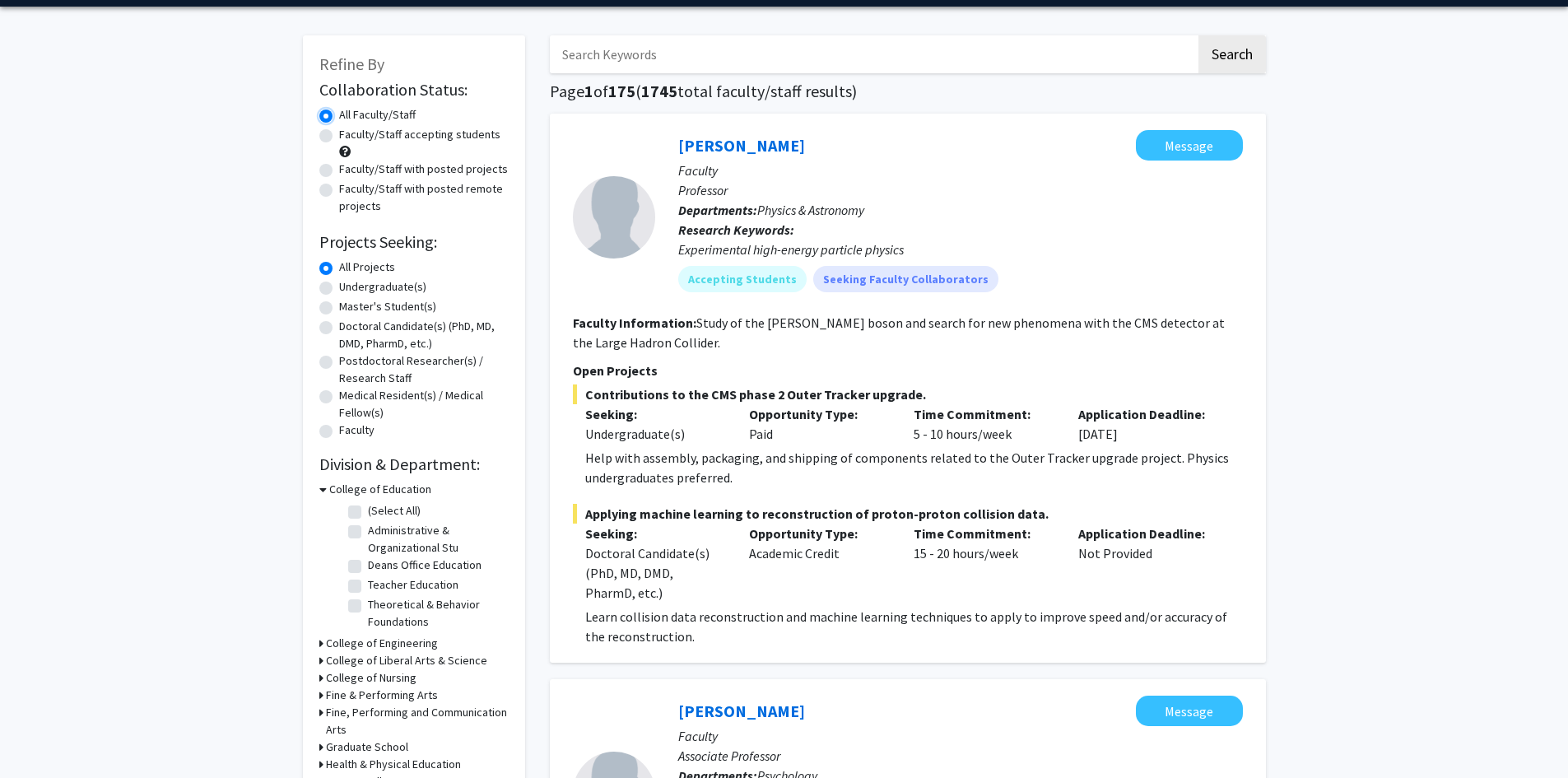
scroll to position [494, 0]
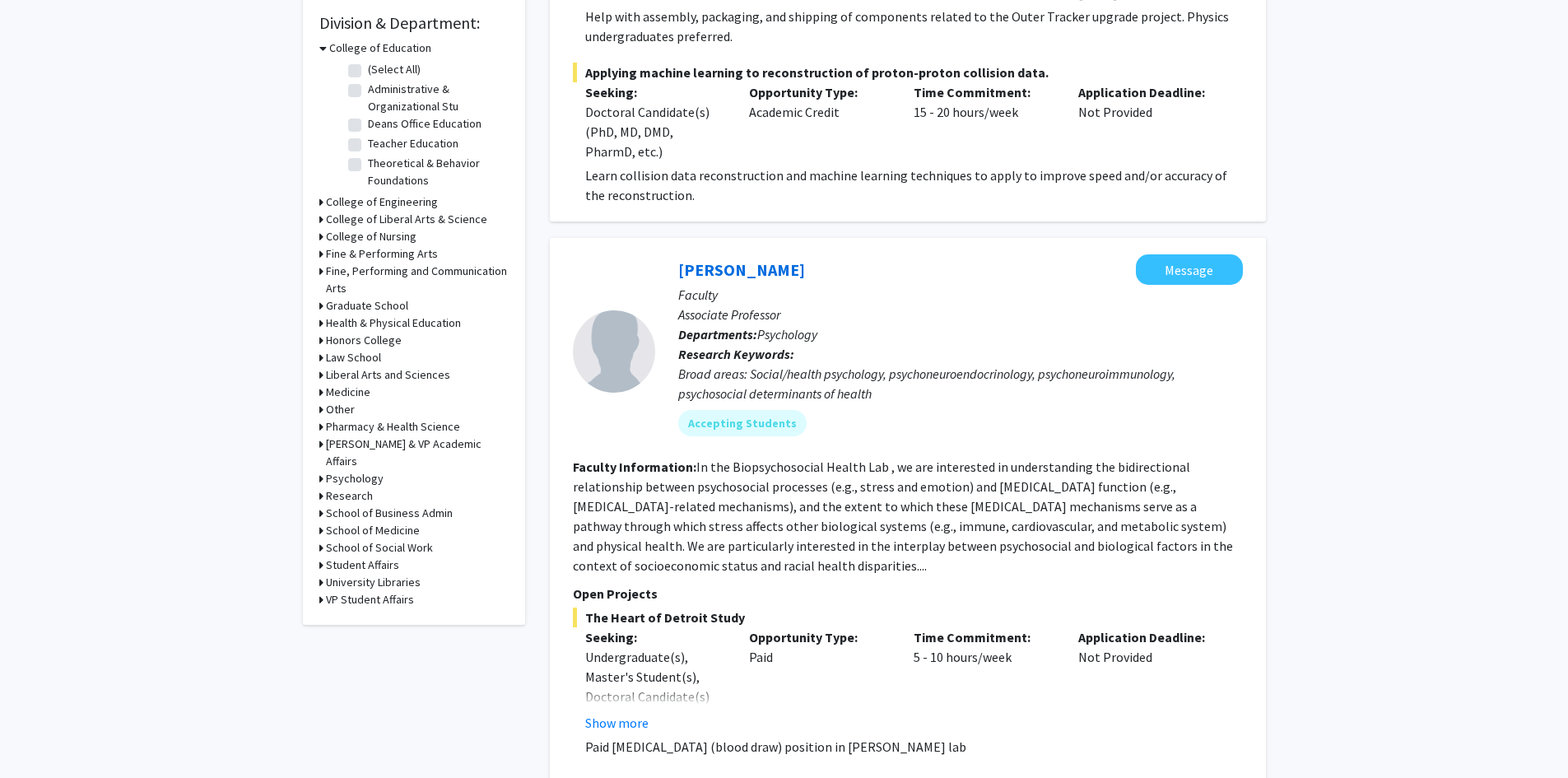
click at [344, 522] on h3 "School of Medicine" at bounding box center [373, 531] width 94 height 18
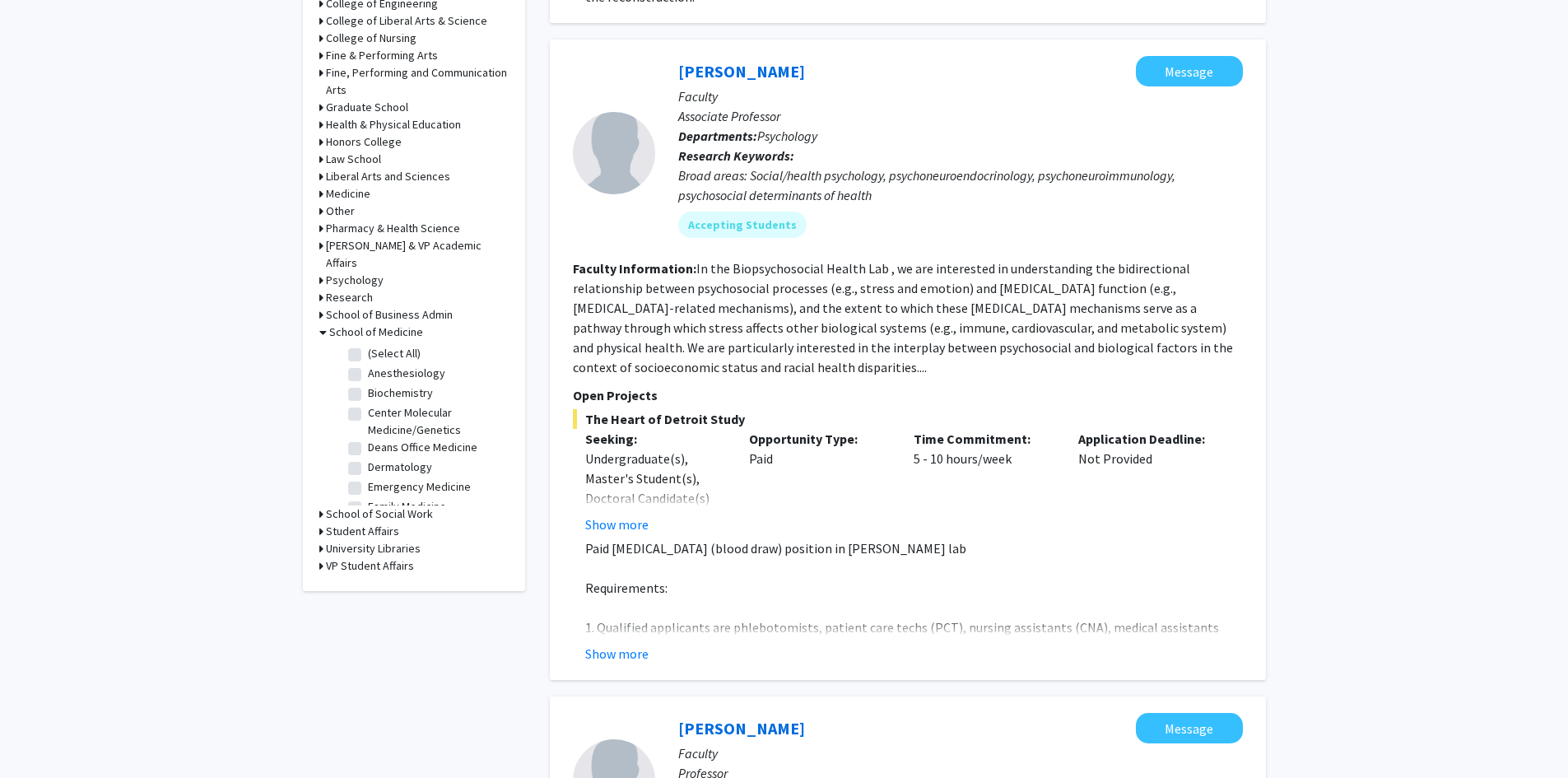
scroll to position [741, 0]
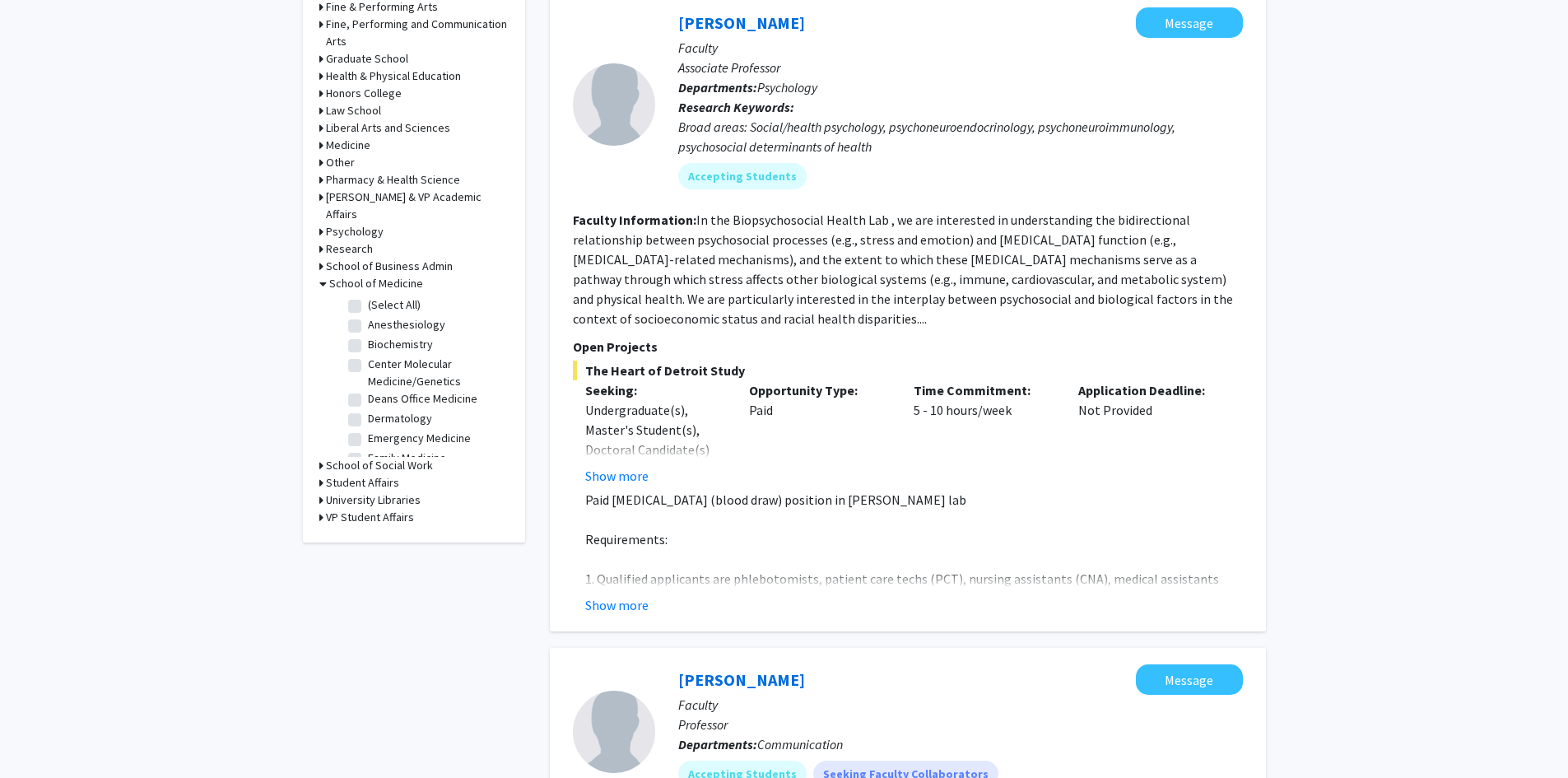
click at [368, 297] on label "(Select All)" at bounding box center [395, 305] width 53 height 18
click at [368, 297] on input "(Select All)" at bounding box center [374, 302] width 11 height 11
checkbox input "true"
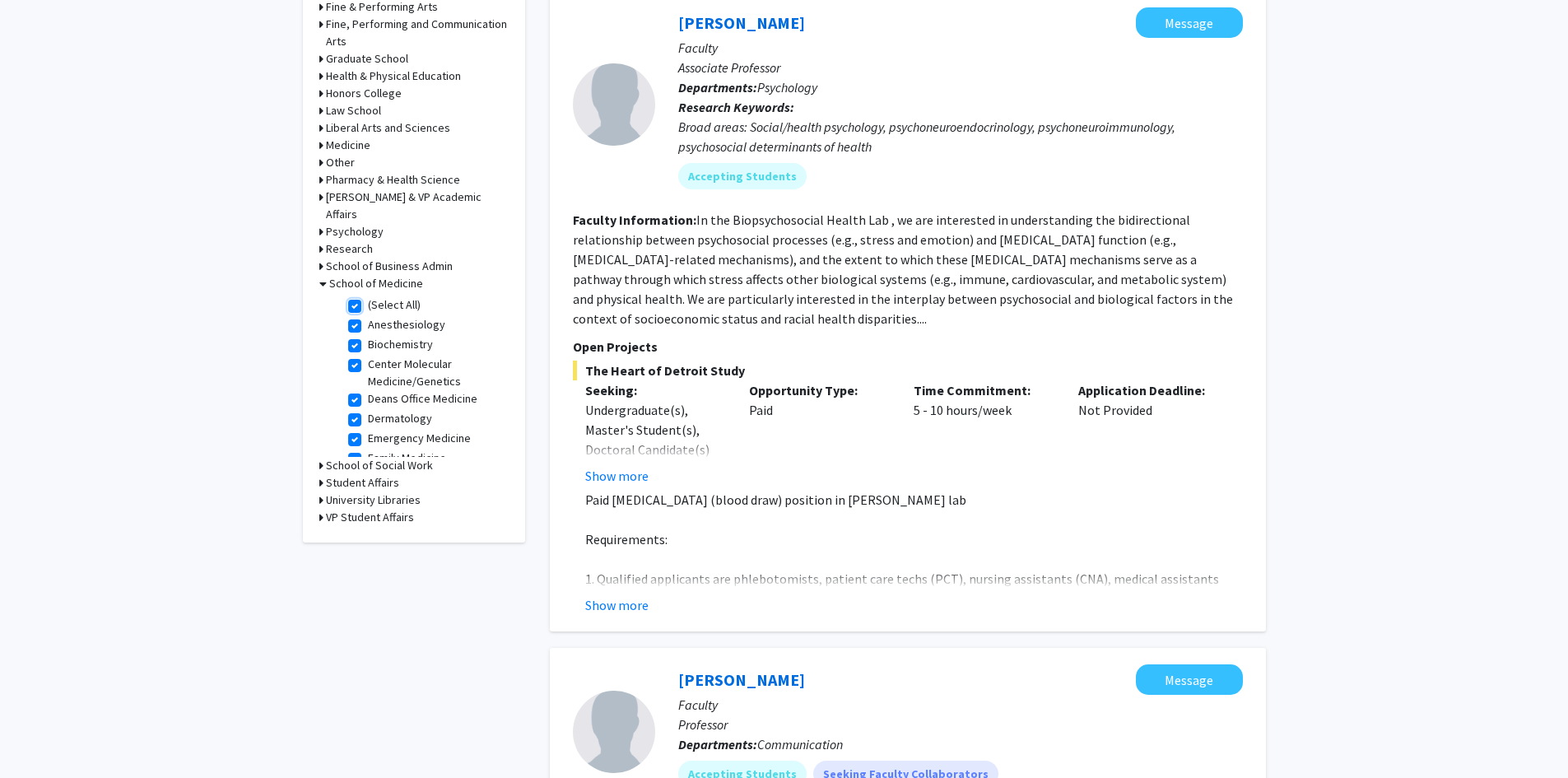
checkbox input "true"
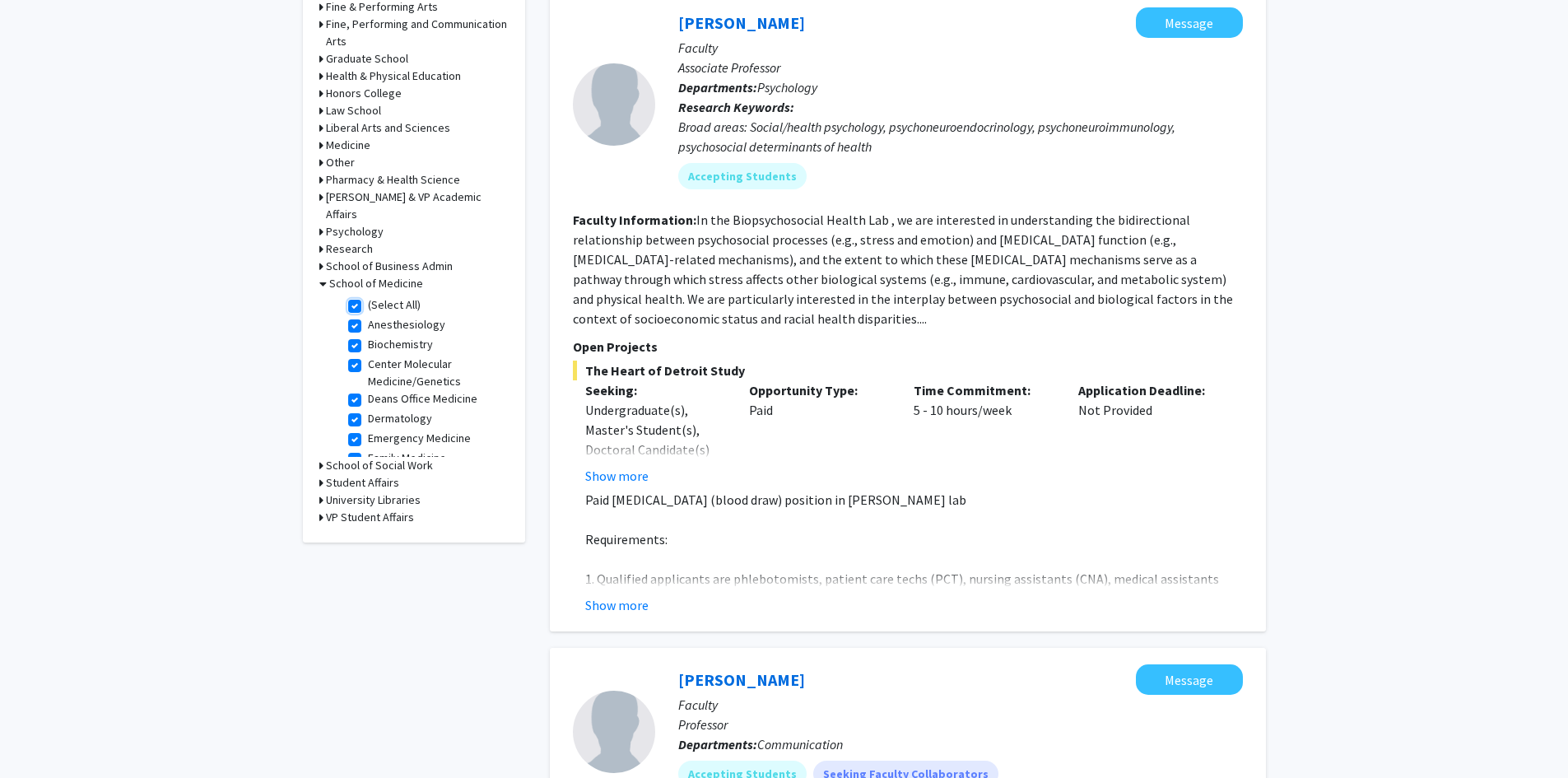
checkbox input "true"
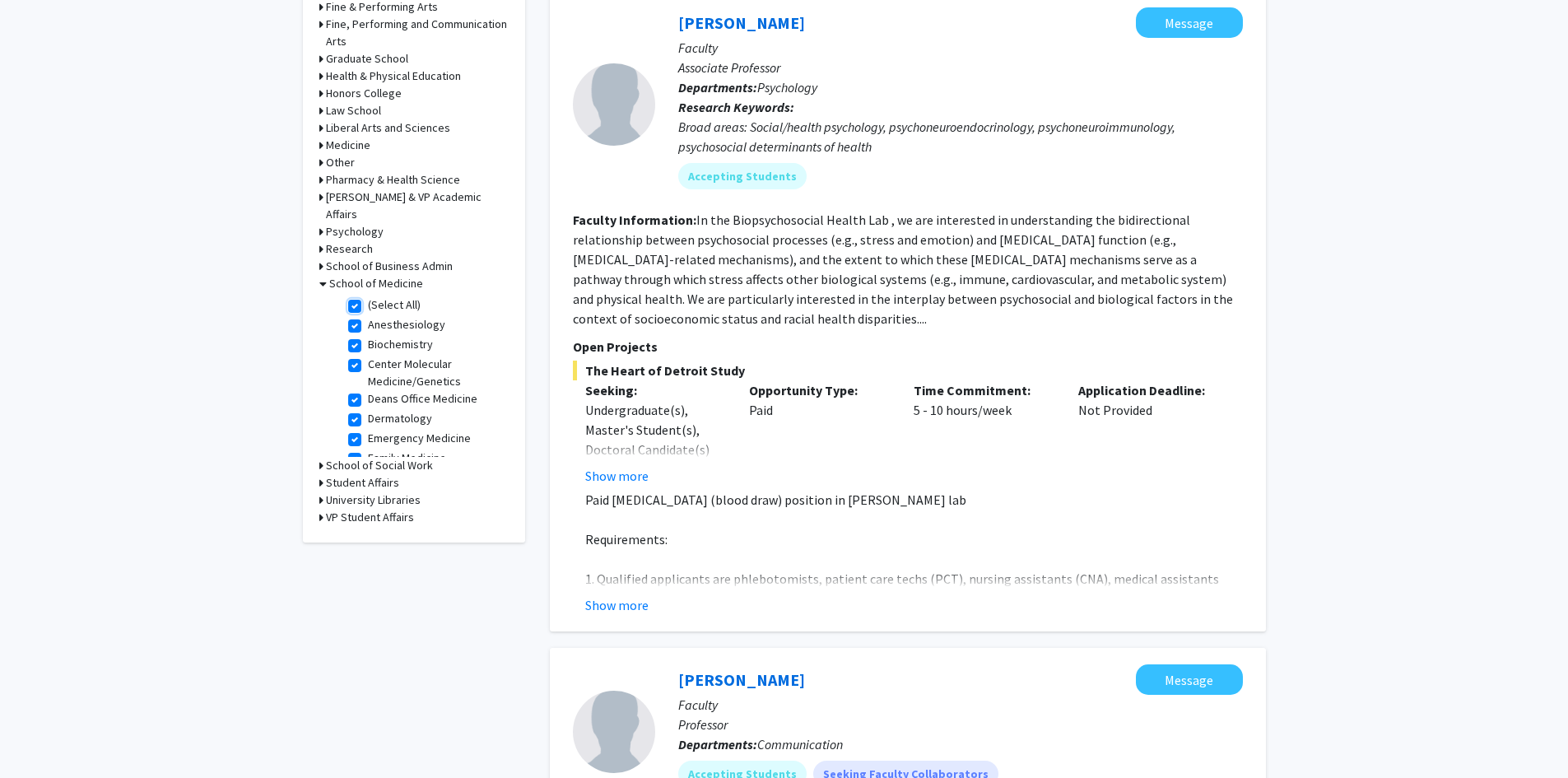
checkbox input "true"
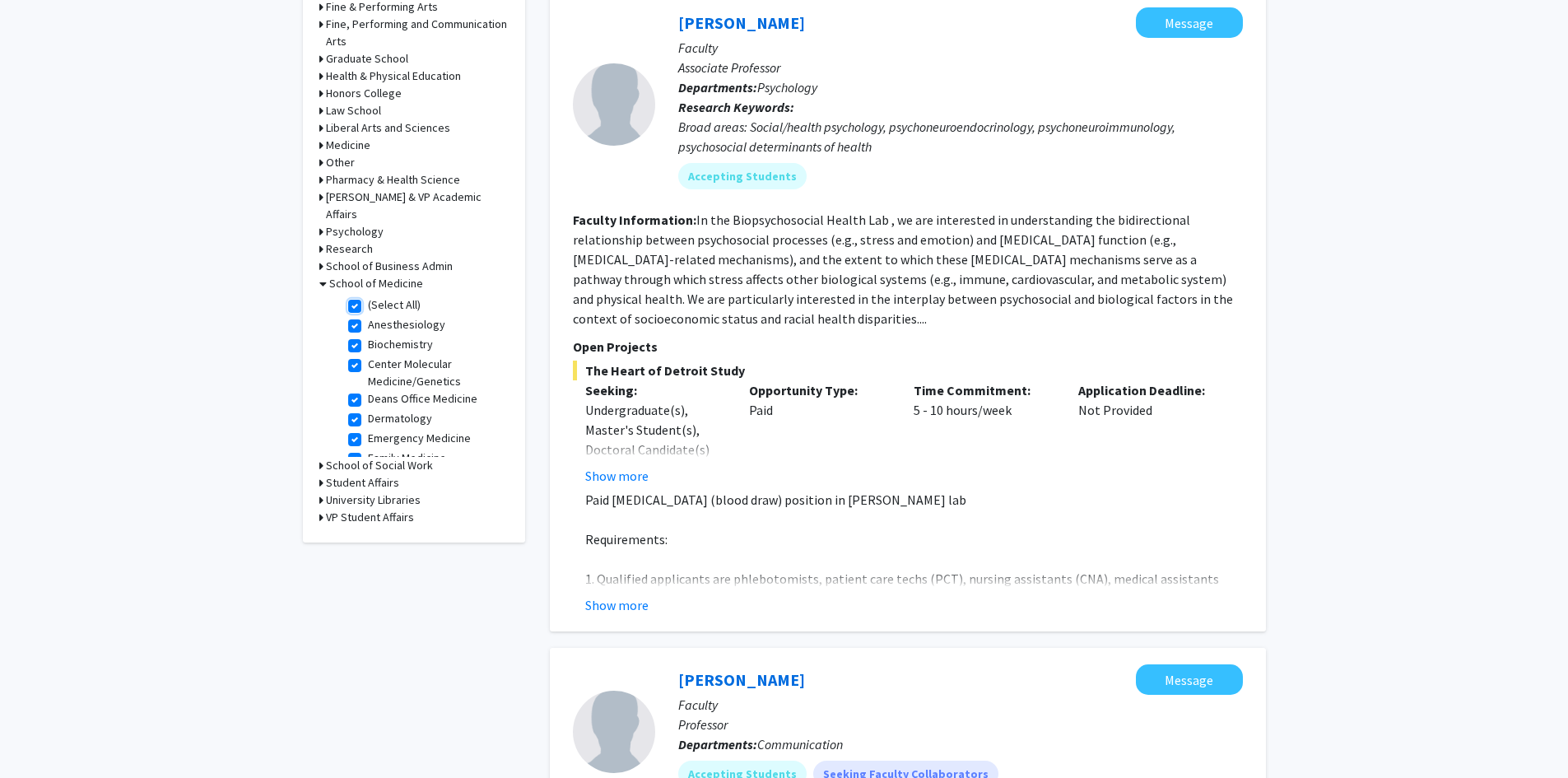
checkbox input "true"
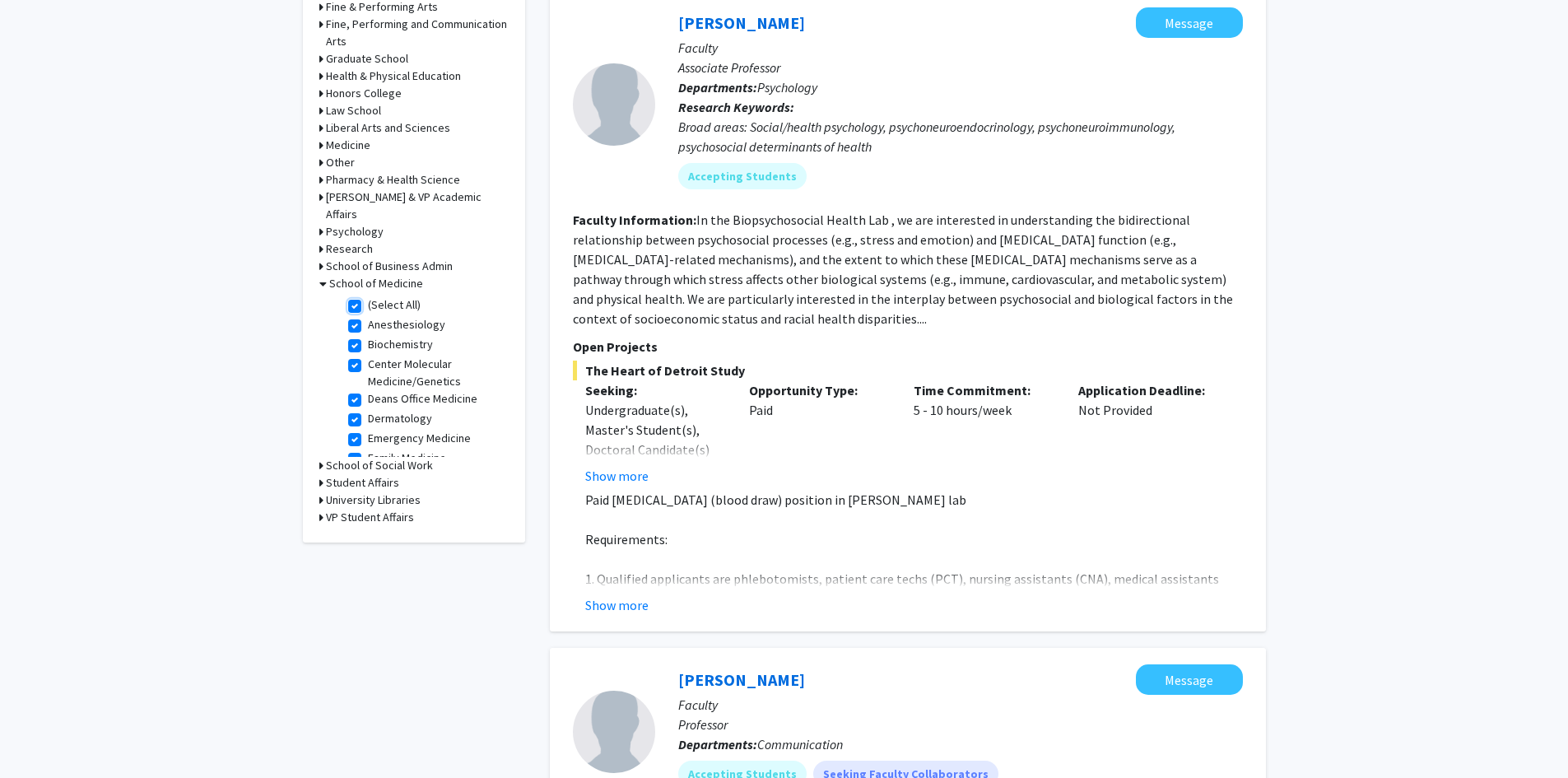
checkbox input "true"
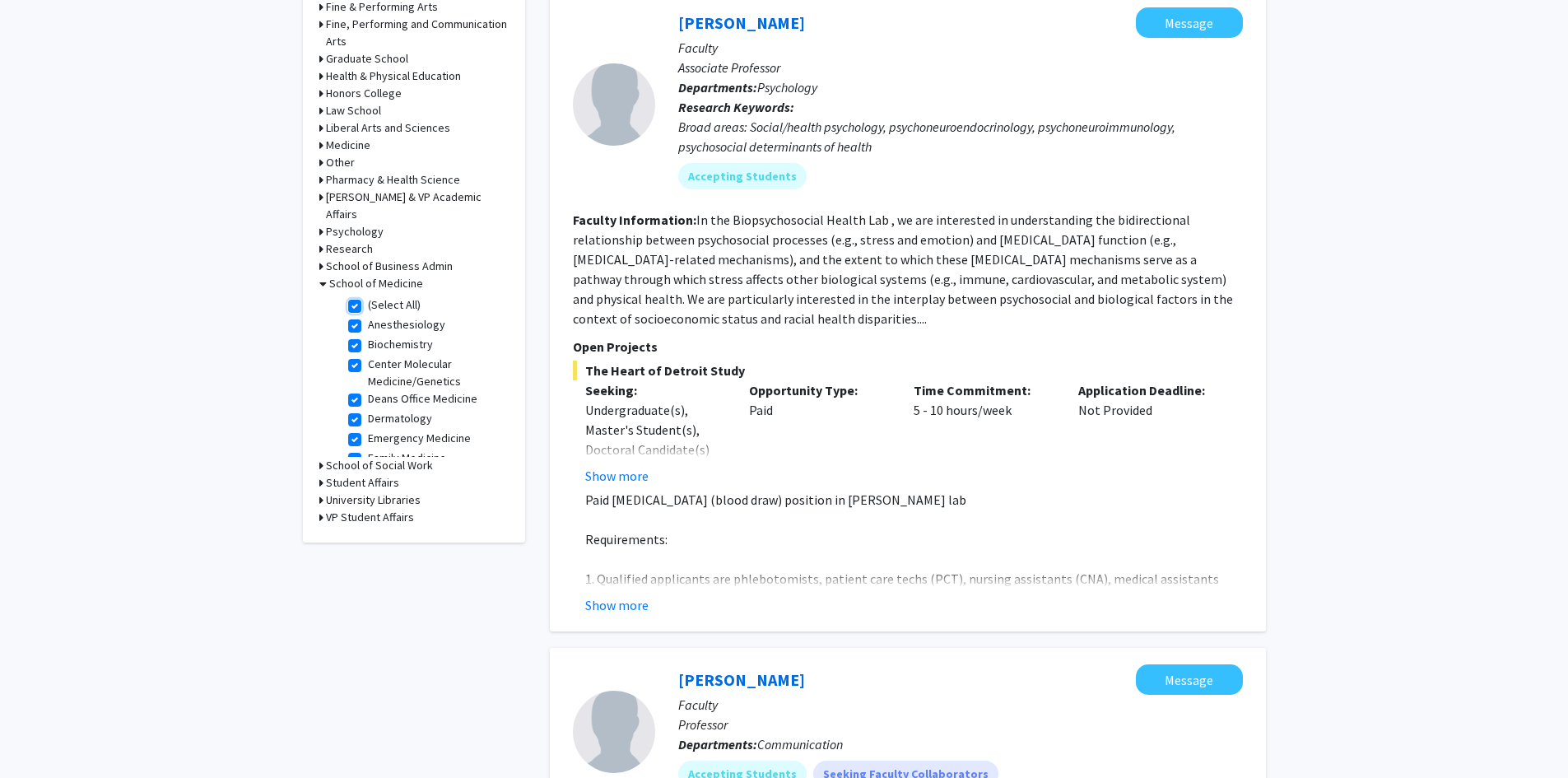
checkbox input "true"
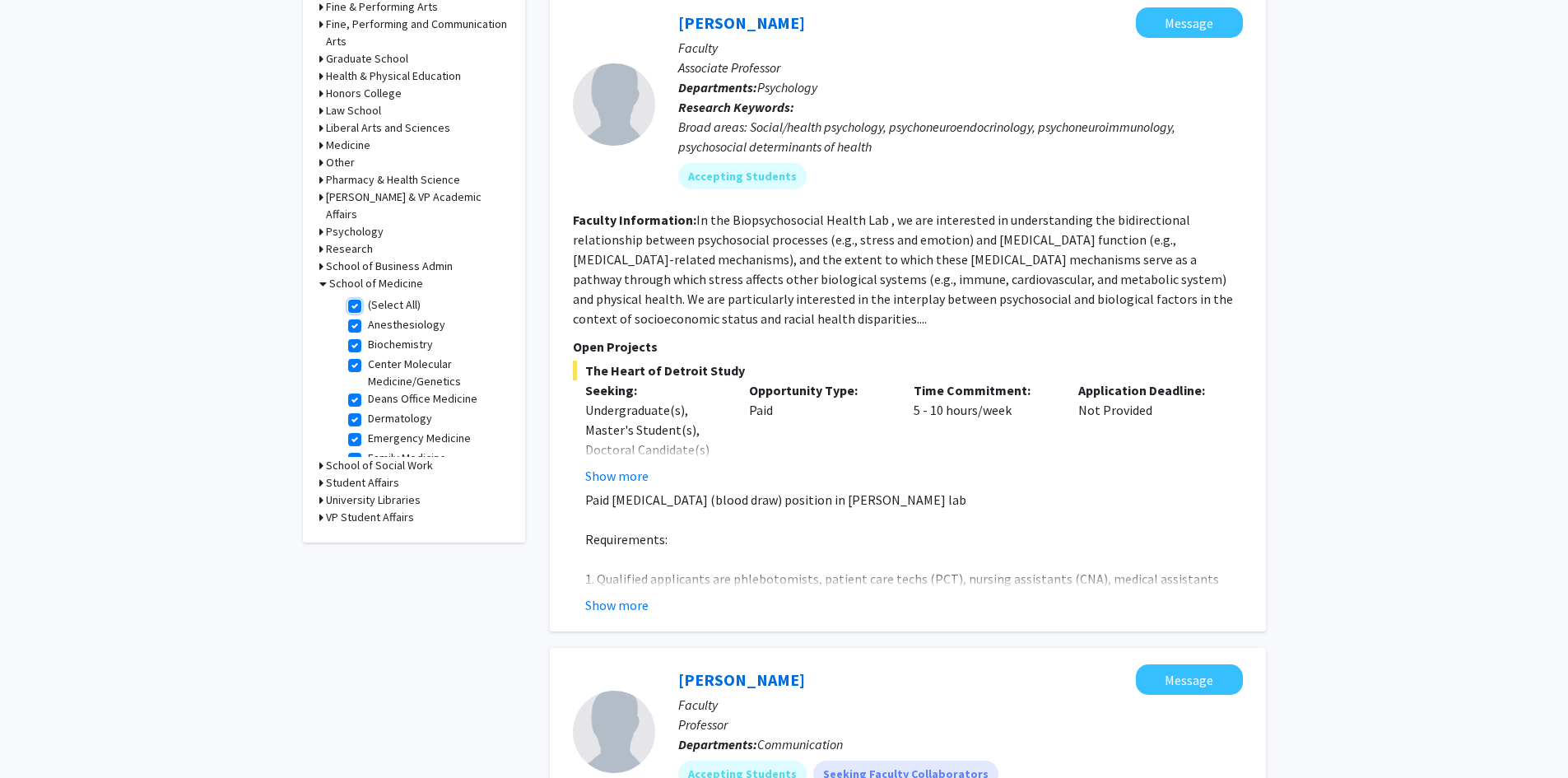
checkbox input "true"
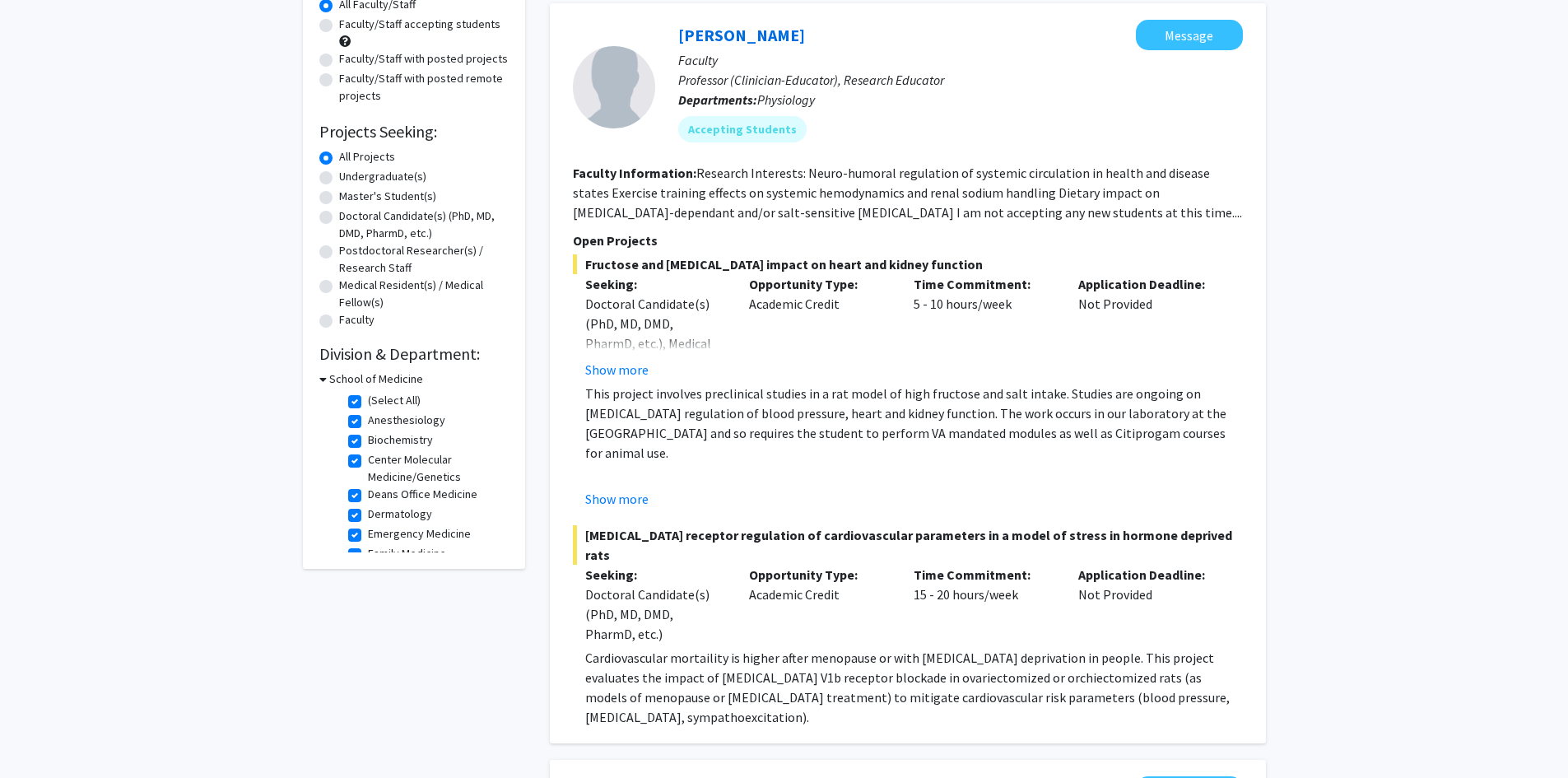
scroll to position [165, 0]
click at [339, 210] on label "Doctoral Candidate(s) (PhD, MD, DMD, PharmD, etc.)" at bounding box center [424, 222] width 170 height 35
click at [339, 210] on input "Doctoral Candidate(s) (PhD, MD, DMD, PharmD, etc.)" at bounding box center [344, 211] width 11 height 11
radio input "true"
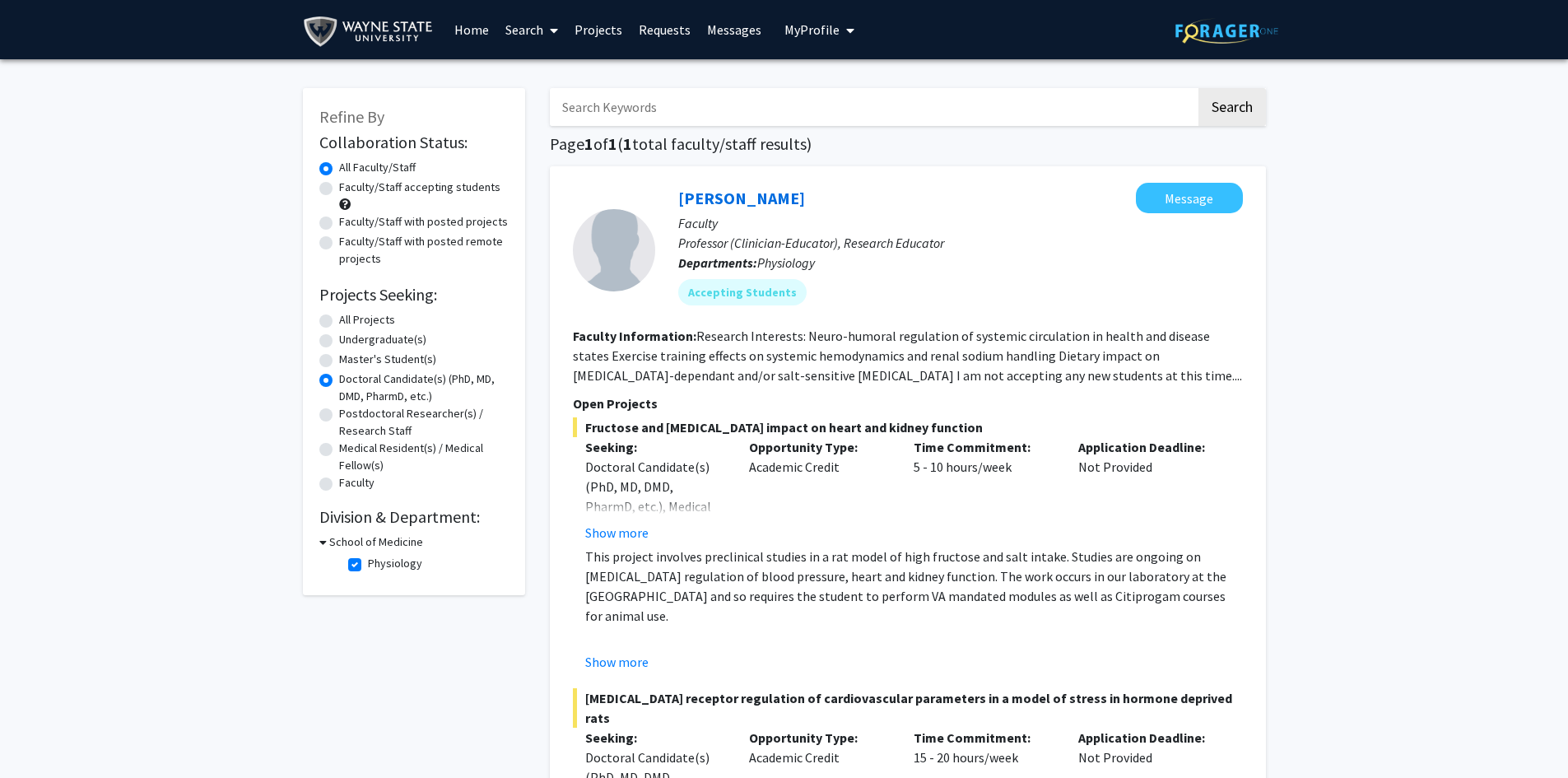
click at [321, 313] on div "All Projects" at bounding box center [414, 320] width 189 height 19
click at [339, 320] on label "All Projects" at bounding box center [367, 320] width 56 height 18
click at [339, 320] on input "All Projects" at bounding box center [344, 316] width 11 height 11
radio input "true"
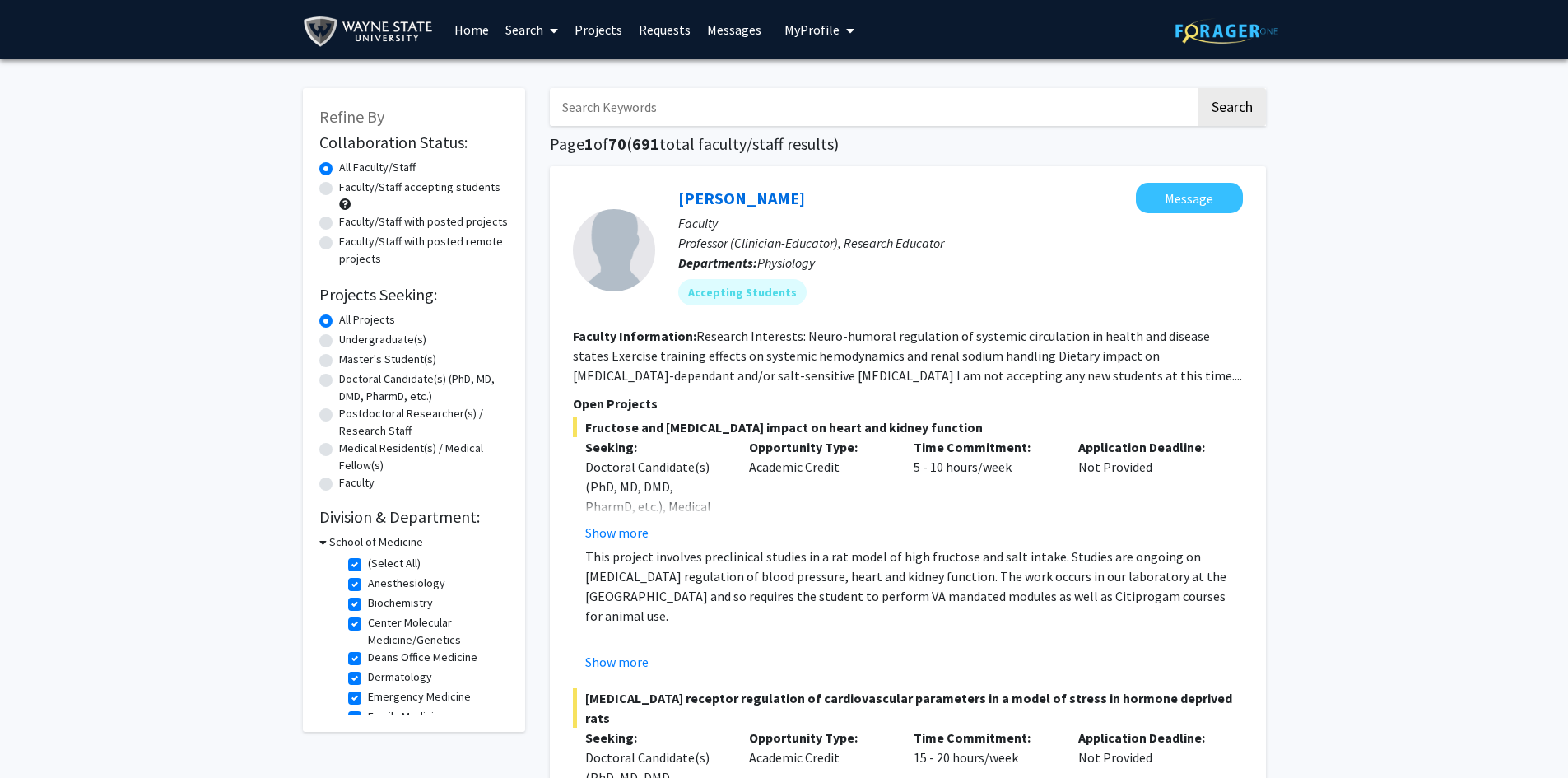
click at [600, 22] on link "Projects" at bounding box center [599, 29] width 65 height 58
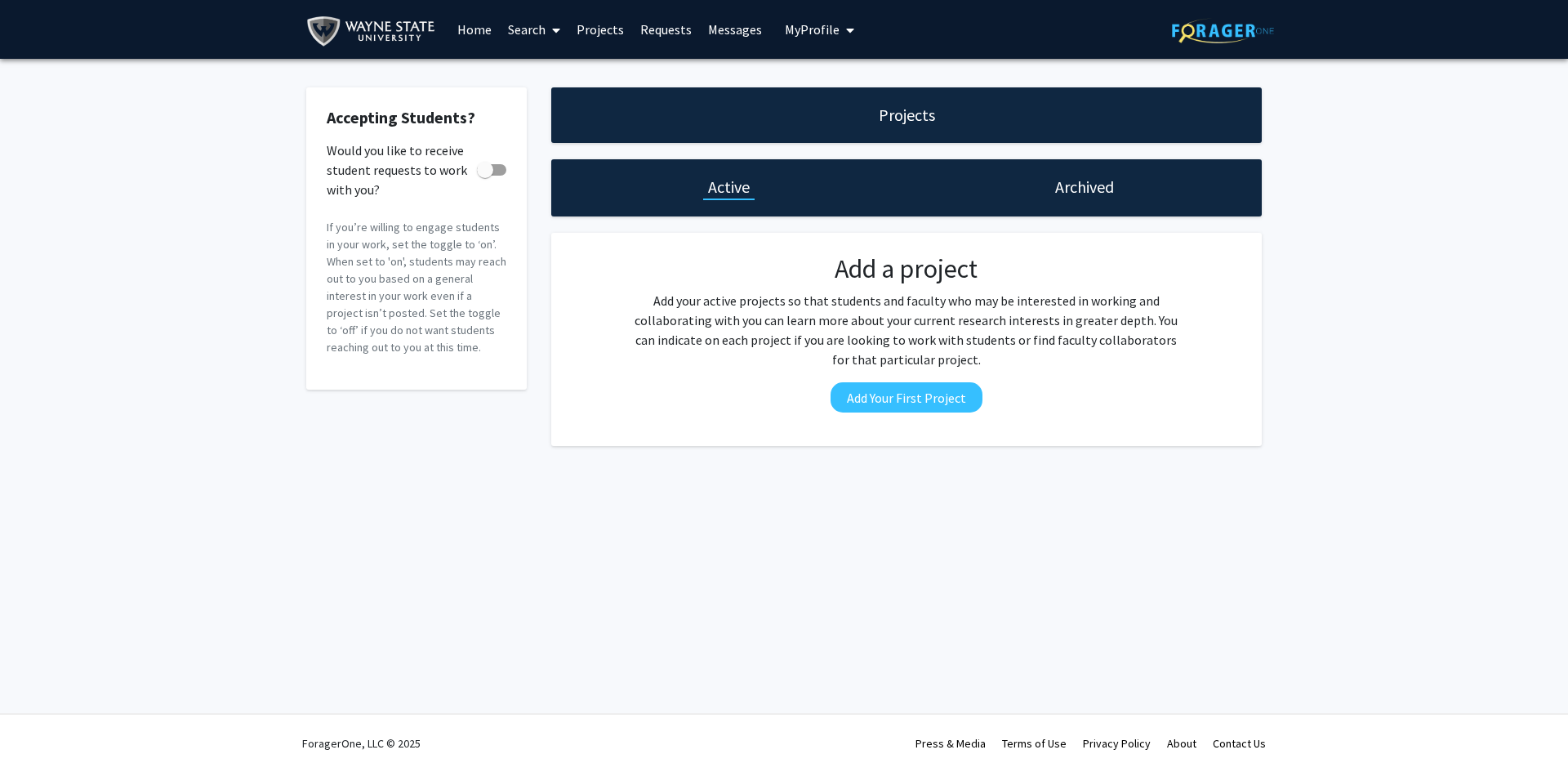
click at [527, 34] on link "Search" at bounding box center [534, 29] width 69 height 57
click at [538, 72] on span "Faculty/Staff" at bounding box center [560, 75] width 120 height 32
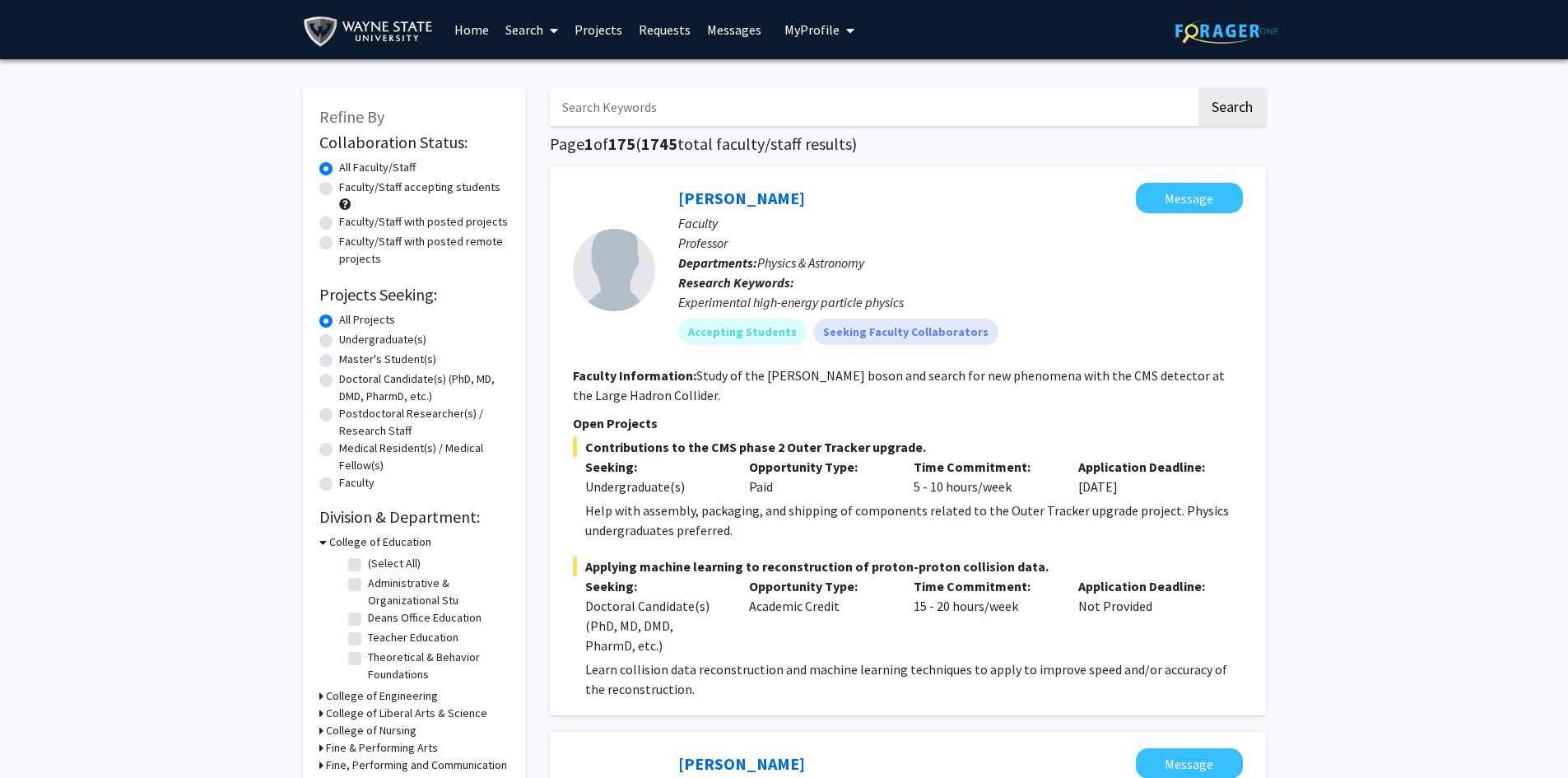
click at [521, 35] on link "Search" at bounding box center [532, 29] width 69 height 58
click at [534, 104] on span "Students" at bounding box center [547, 108] width 100 height 33
